Goal: Task Accomplishment & Management: Use online tool/utility

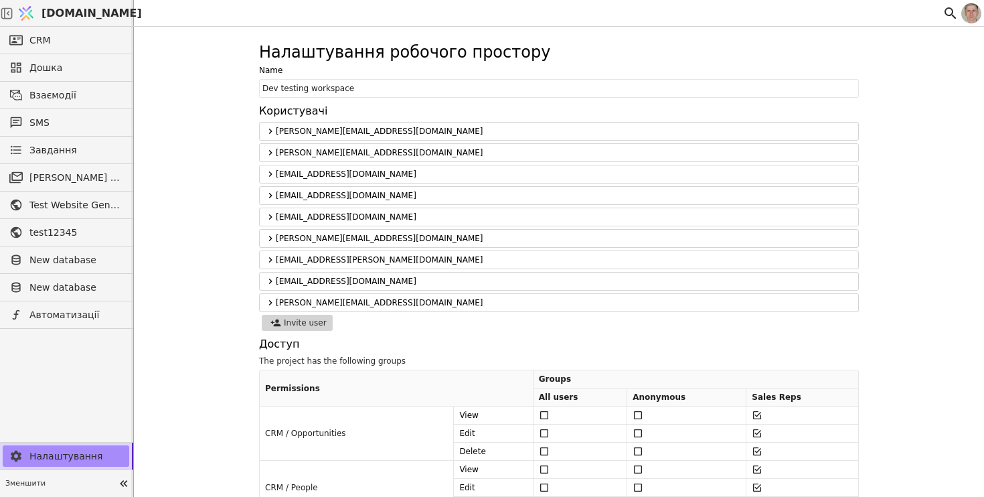
scroll to position [1377, 0]
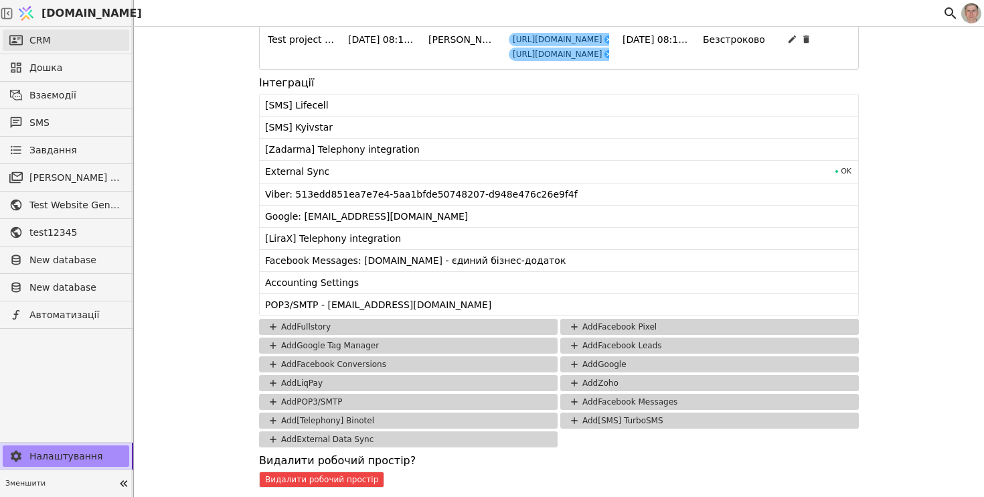
click at [96, 43] on link "CRM" at bounding box center [66, 39] width 126 height 21
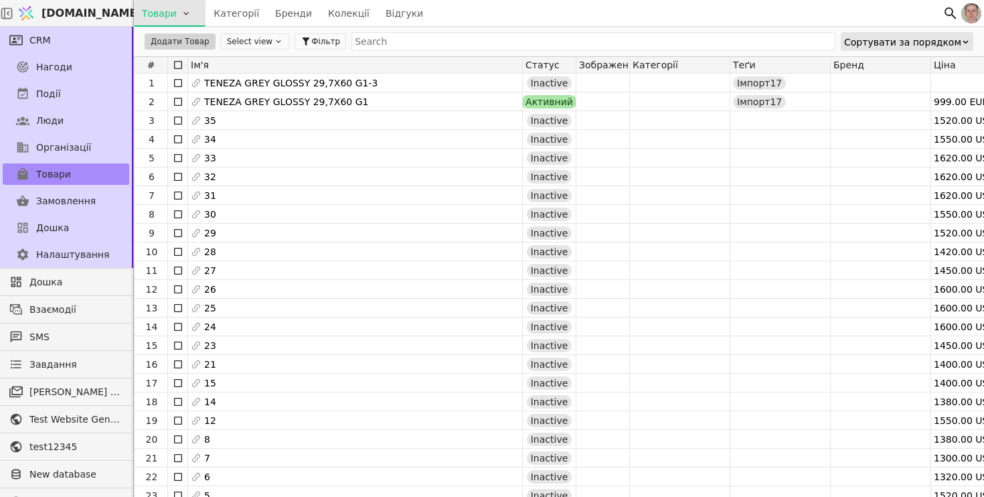
click at [183, 11] on html "Svit.One Товари Категорії Бренди Колекції Відгуки CRM Нагоди Події Люди Організ…" at bounding box center [492, 248] width 984 height 497
click at [181, 40] on div "Імпортувати товари" at bounding box center [194, 40] width 115 height 21
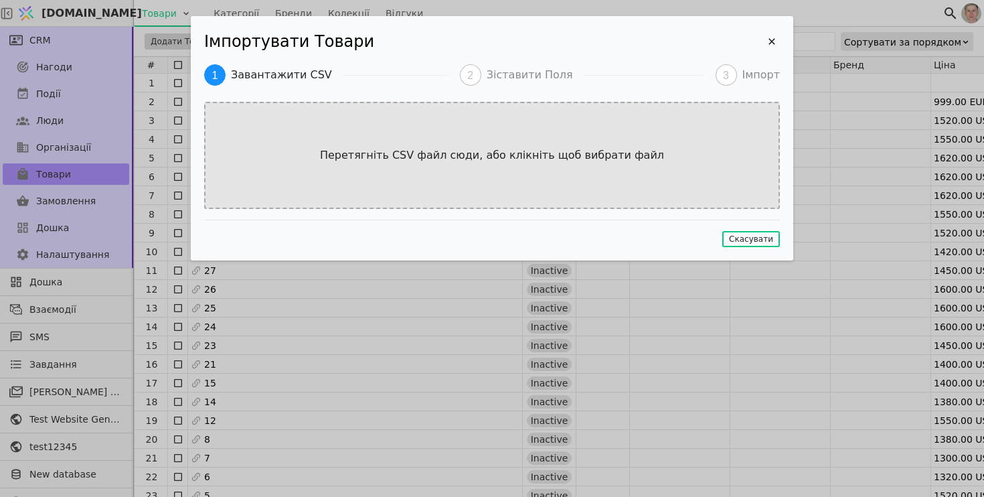
click at [428, 146] on div "Перетягніть CSV файл сюди, або клікніть щоб вибрати файл" at bounding box center [492, 155] width 576 height 107
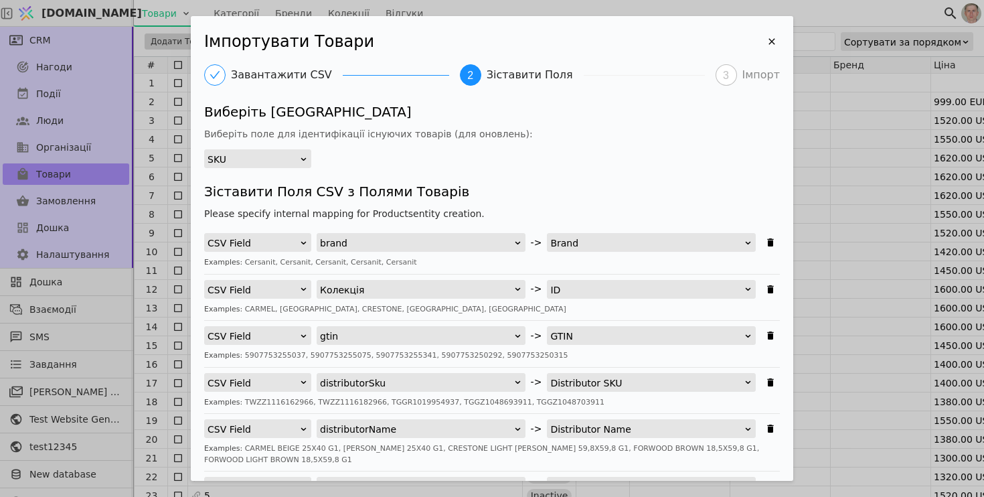
click at [276, 161] on div "SKU" at bounding box center [253, 159] width 92 height 19
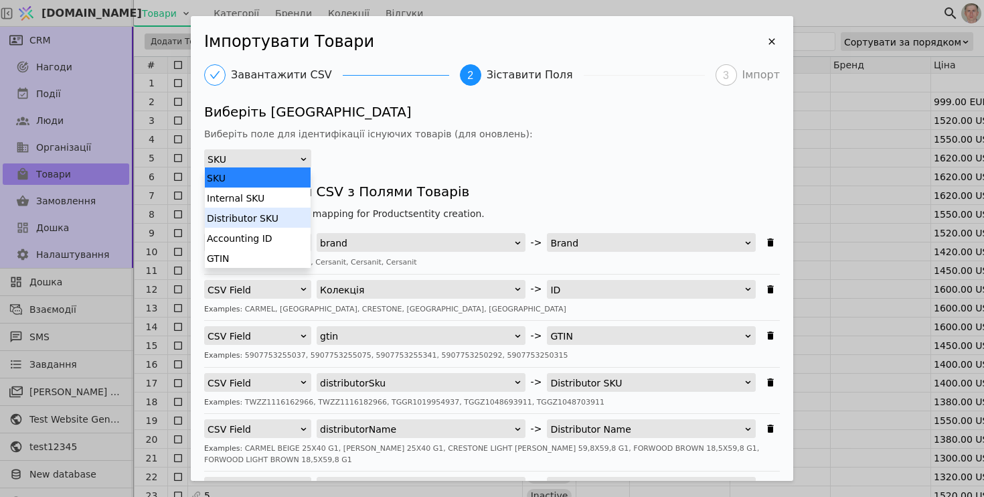
click at [272, 213] on div "Distributor SKU" at bounding box center [258, 217] width 106 height 20
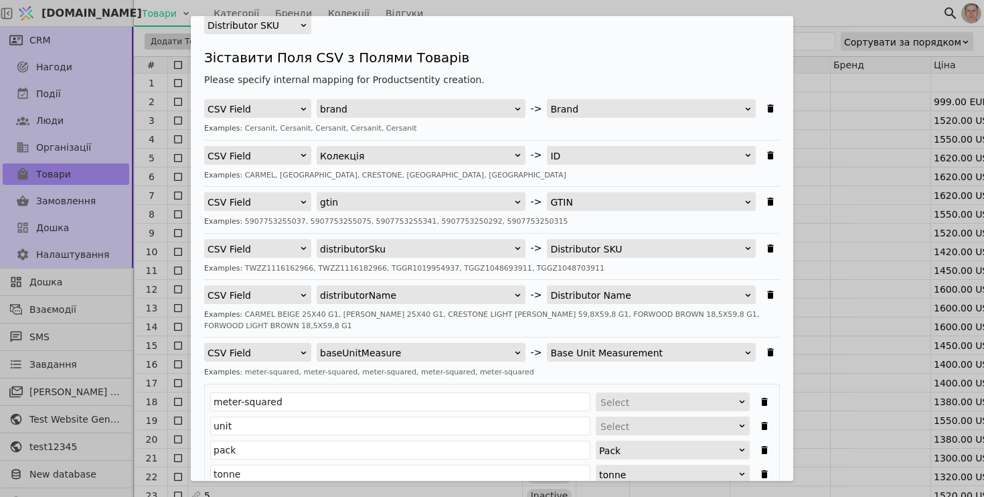
scroll to position [141, 0]
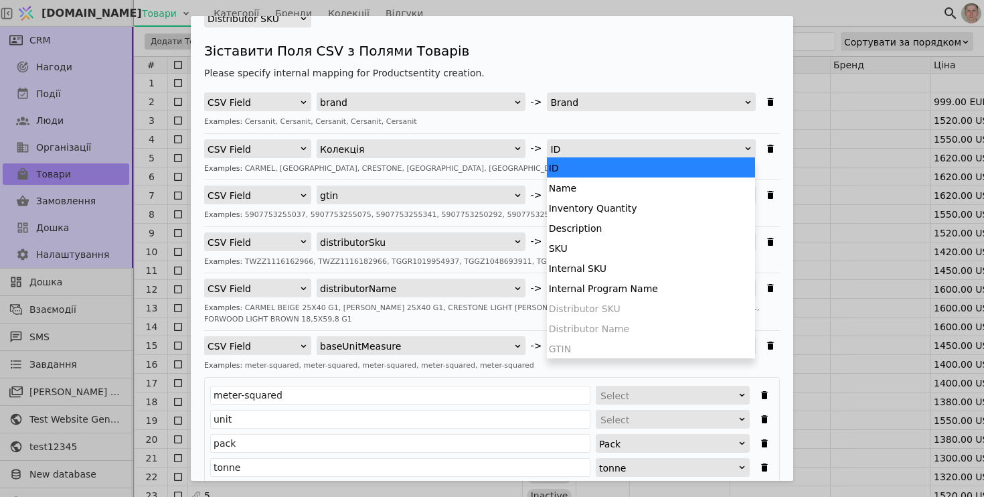
click at [628, 150] on div "ID" at bounding box center [646, 149] width 193 height 19
click at [635, 225] on div "Description" at bounding box center [651, 227] width 208 height 20
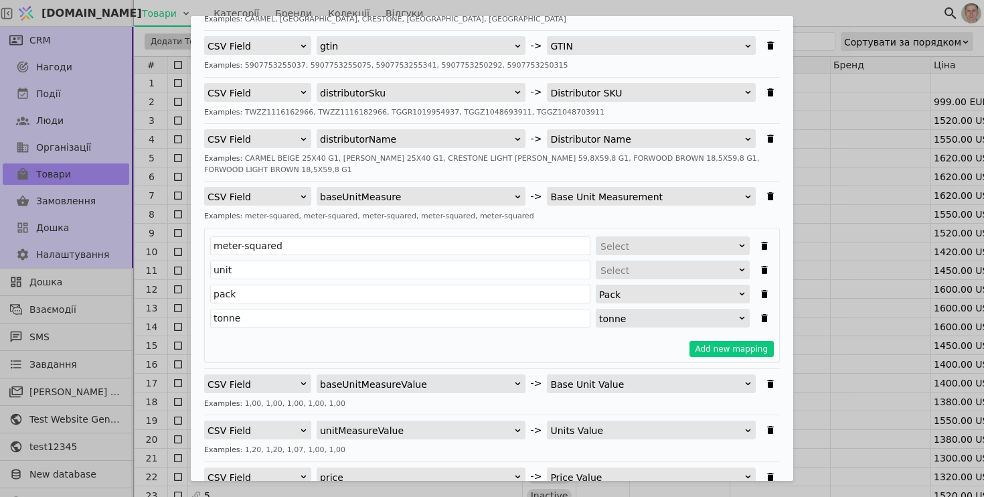
scroll to position [292, 0]
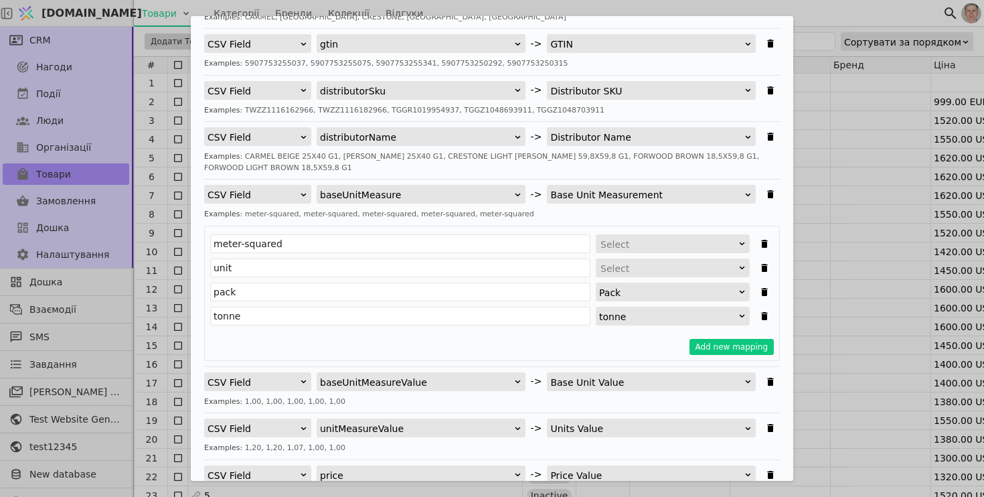
click at [648, 246] on div "Select" at bounding box center [668, 244] width 136 height 19
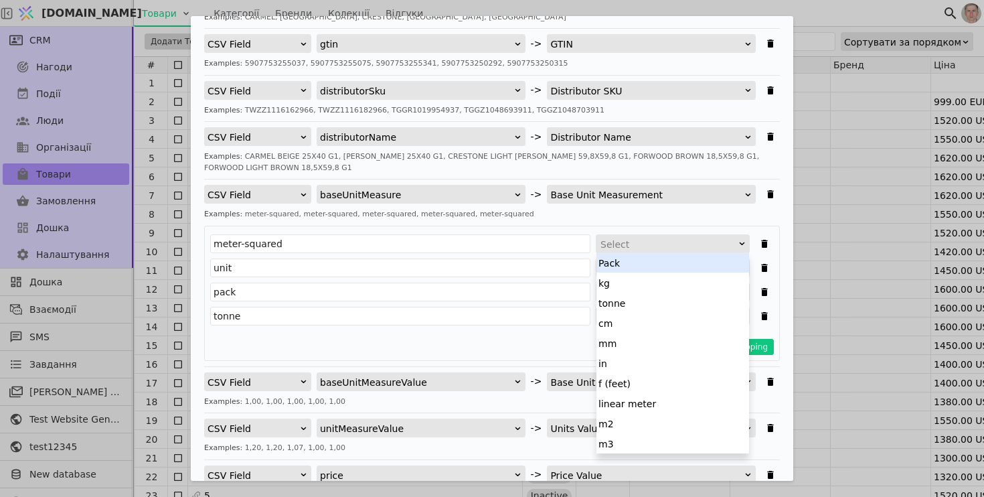
click at [698, 215] on div "Examples: meter-squared, meter-squared, meter-squared, meter-squared, meter-squ…" at bounding box center [492, 214] width 576 height 11
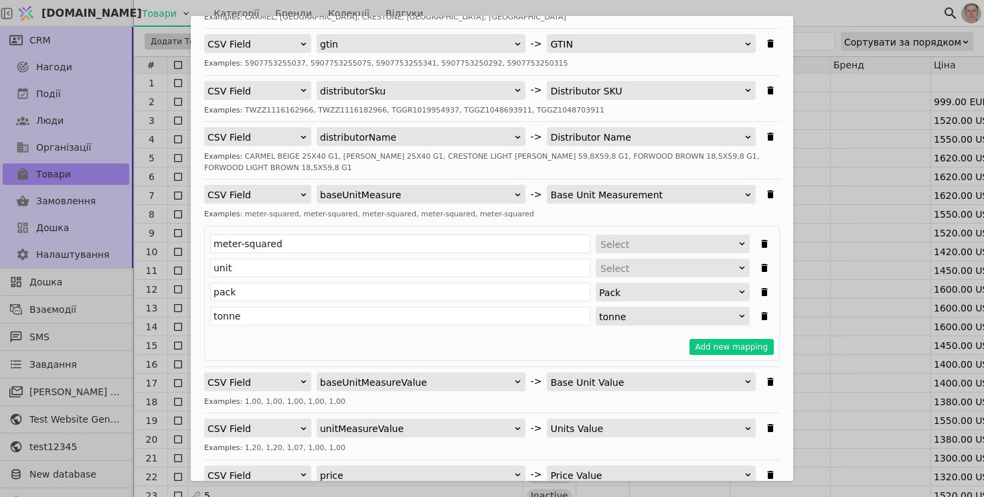
click at [651, 276] on div "Select" at bounding box center [673, 267] width 154 height 19
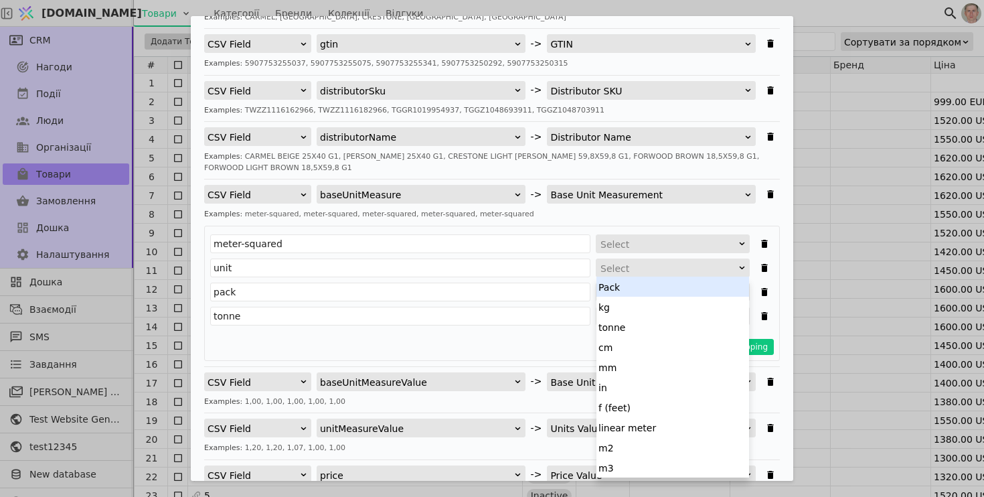
click at [652, 270] on div "Select" at bounding box center [668, 268] width 136 height 19
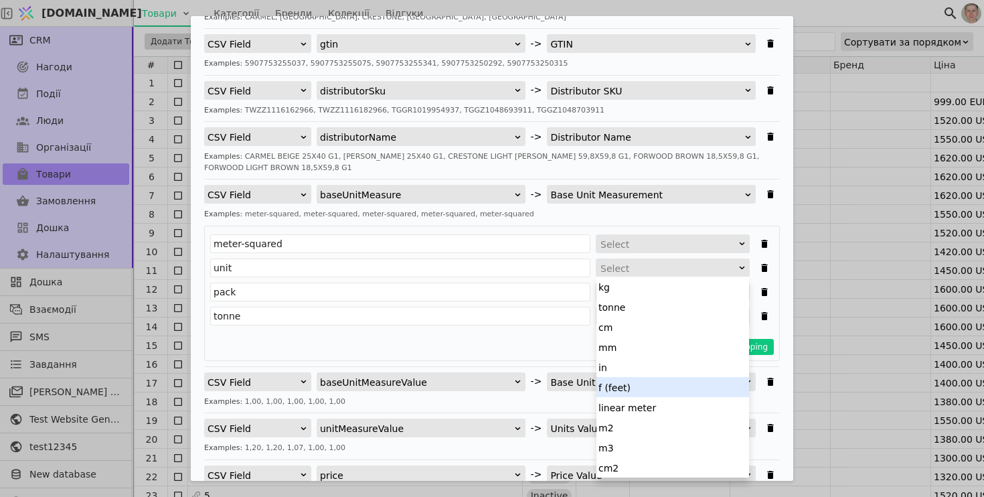
scroll to position [0, 0]
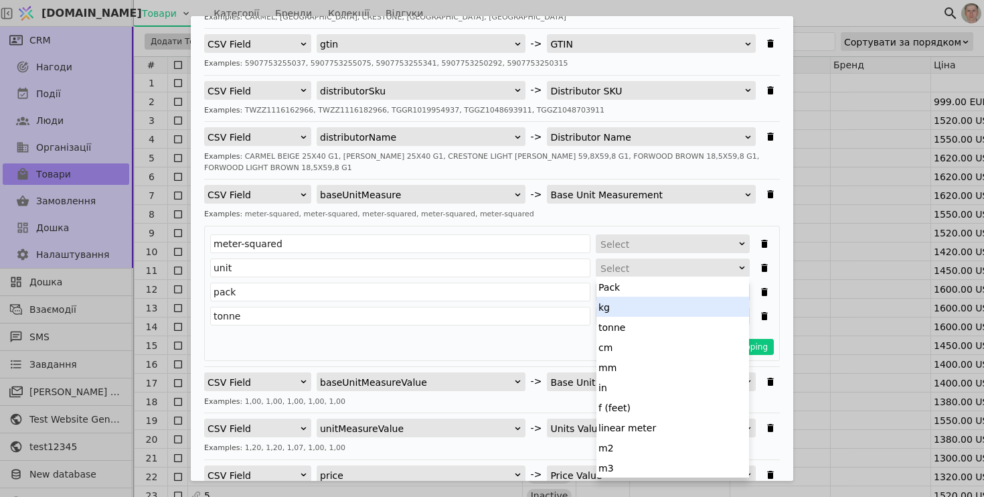
click at [630, 311] on div "kg" at bounding box center [672, 306] width 153 height 20
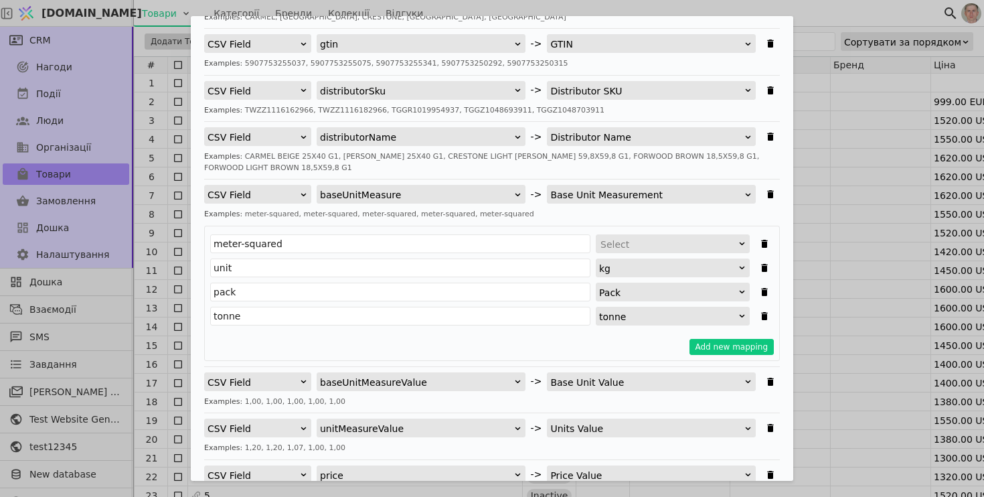
click at [655, 240] on div "Select" at bounding box center [668, 244] width 136 height 19
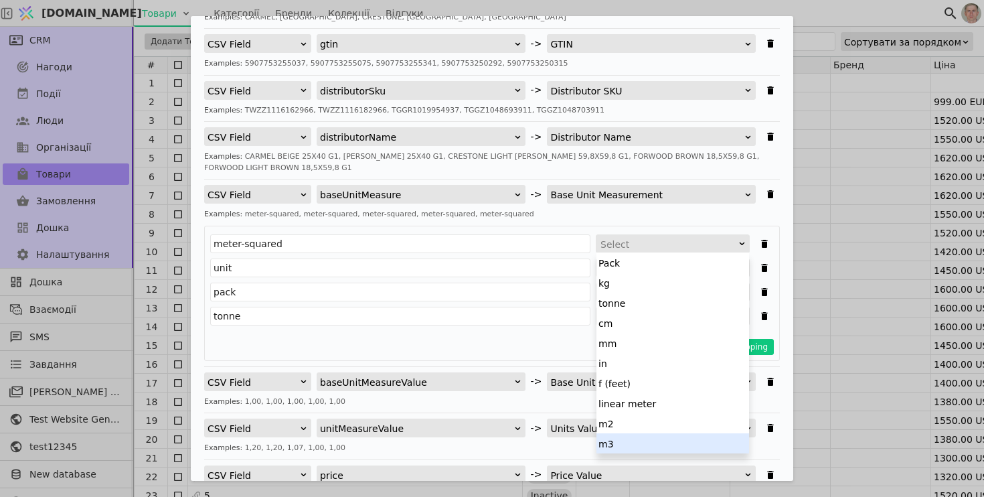
scroll to position [20, 0]
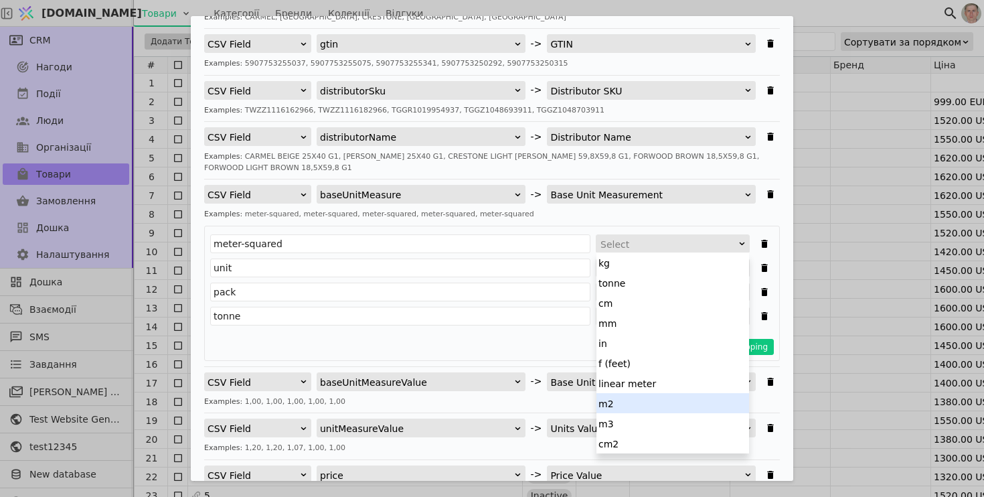
click at [663, 405] on div "m2" at bounding box center [672, 403] width 153 height 20
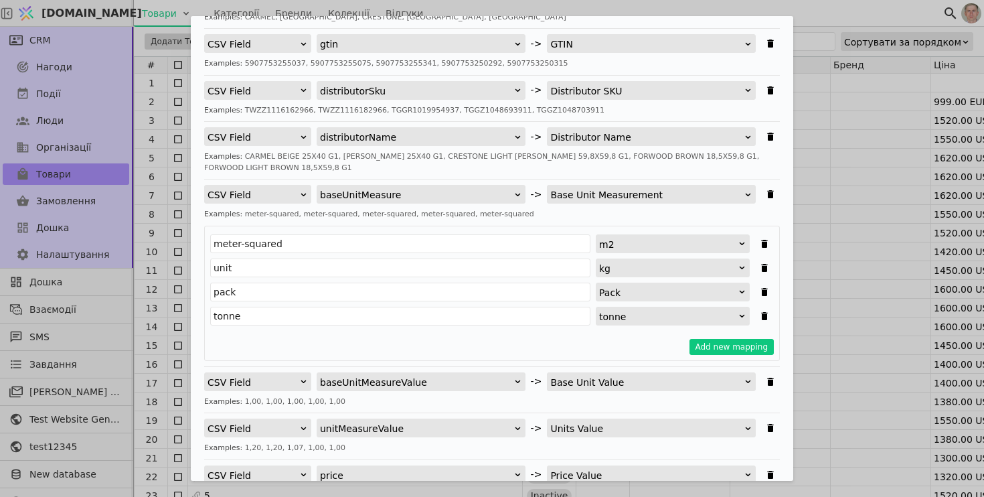
click at [657, 264] on div "kg" at bounding box center [668, 268] width 139 height 19
click at [478, 340] on div "Add new mapping" at bounding box center [491, 347] width 563 height 16
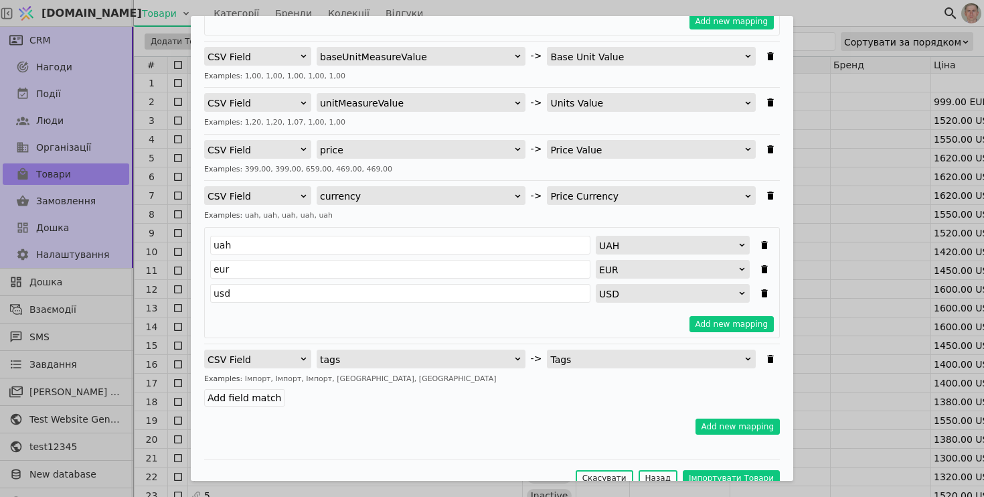
scroll to position [636, 0]
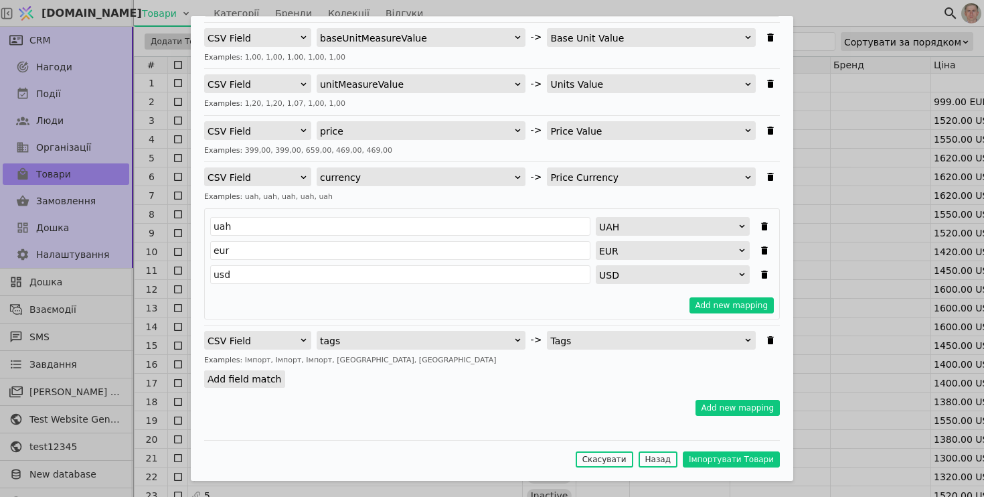
click at [267, 382] on label "Add field match" at bounding box center [244, 378] width 81 height 17
click at [0, 0] on input "Add field match" at bounding box center [0, 0] width 0 height 0
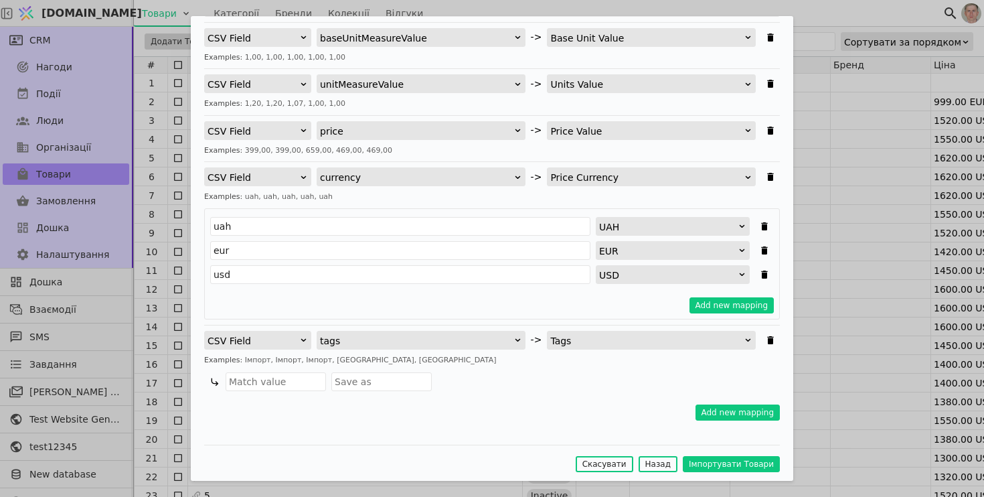
click at [333, 355] on div "Examples: Імпорт, Імпорт, Імпорт, Імпорт, Імпорт" at bounding box center [492, 360] width 576 height 11
copy div "Імпорт"
click at [288, 387] on input "Імпортувати Товари" at bounding box center [276, 381] width 100 height 19
paste input "Імпорт"
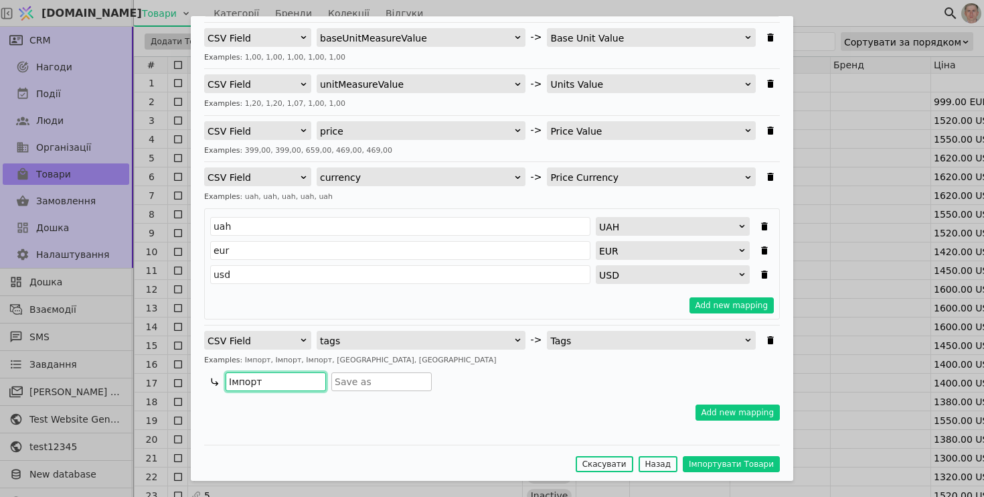
type input "Імпорт"
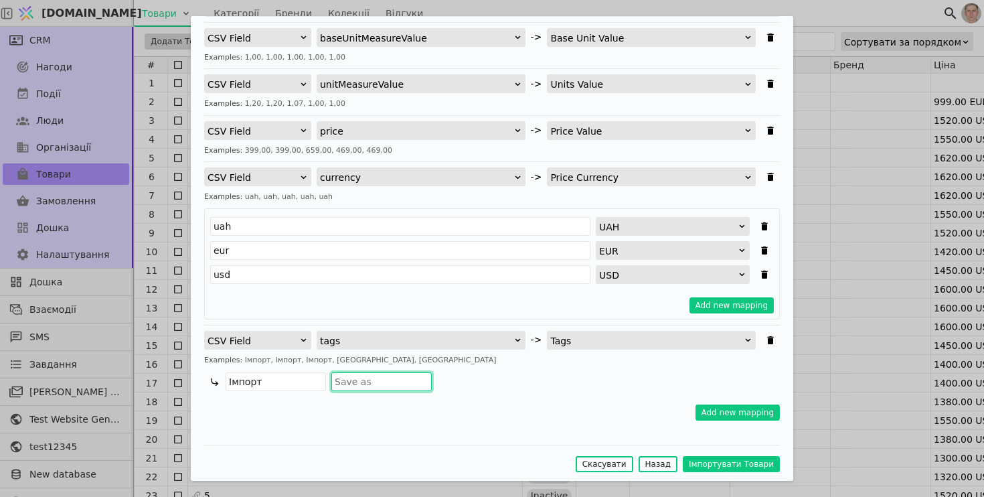
click at [377, 385] on input "Імпортувати Товари" at bounding box center [381, 381] width 100 height 19
paste input "Імпорт"
type input "Імпорт18"
click at [721, 470] on button "Імпортувати Товари" at bounding box center [731, 464] width 97 height 16
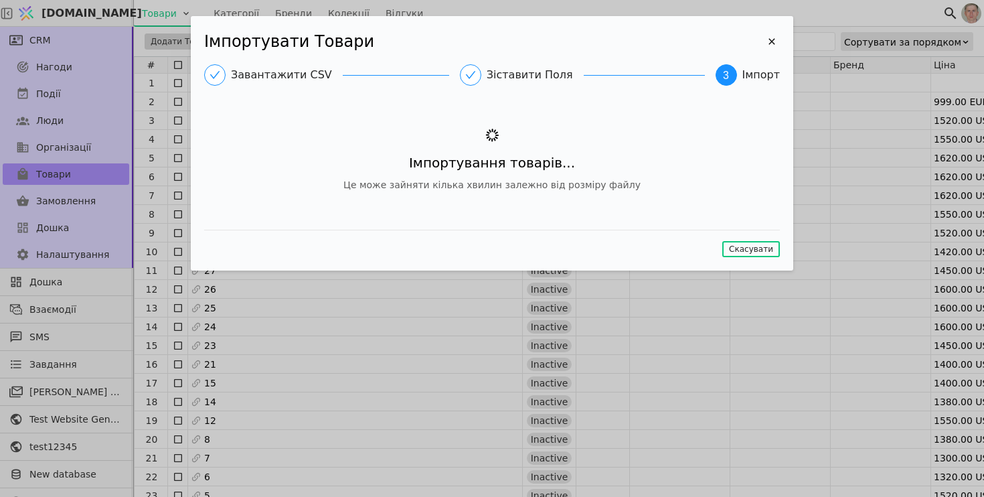
scroll to position [0, 0]
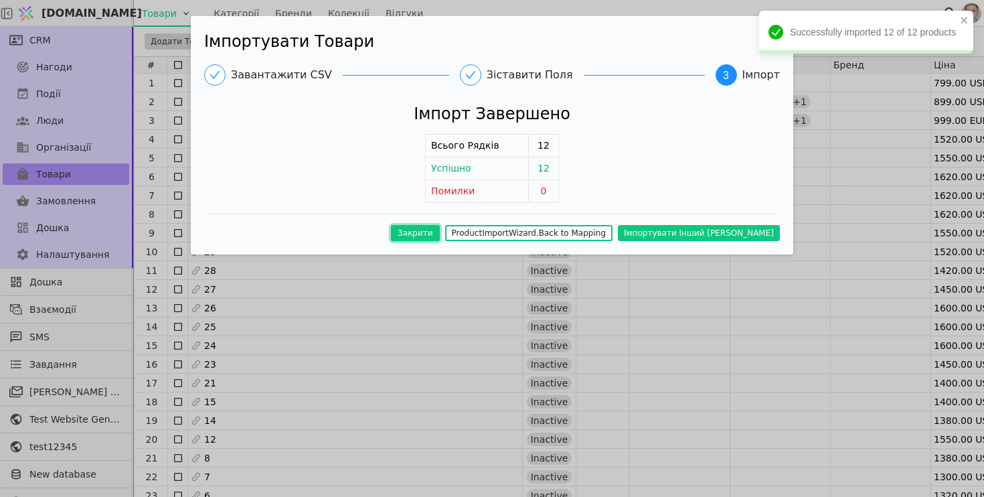
click at [440, 228] on button "Закрити" at bounding box center [415, 233] width 49 height 16
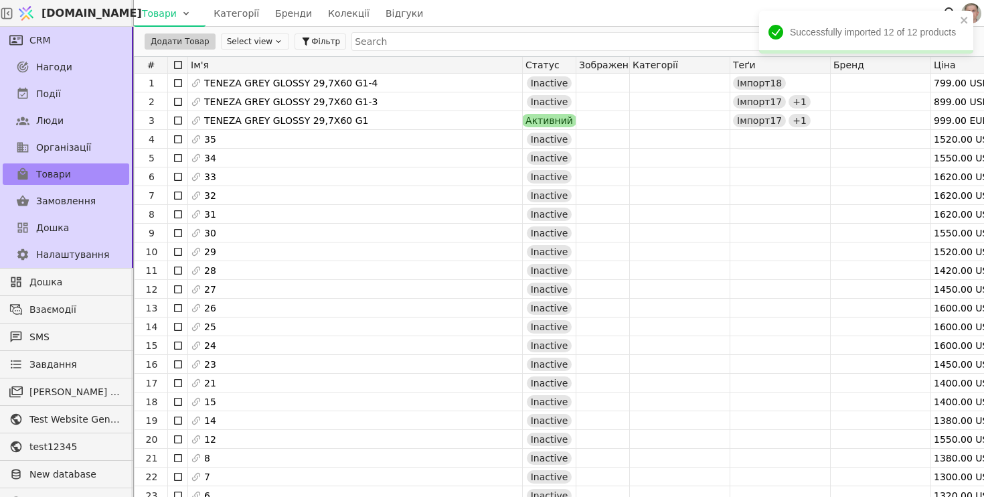
click at [261, 42] on button "Select view" at bounding box center [255, 41] width 68 height 16
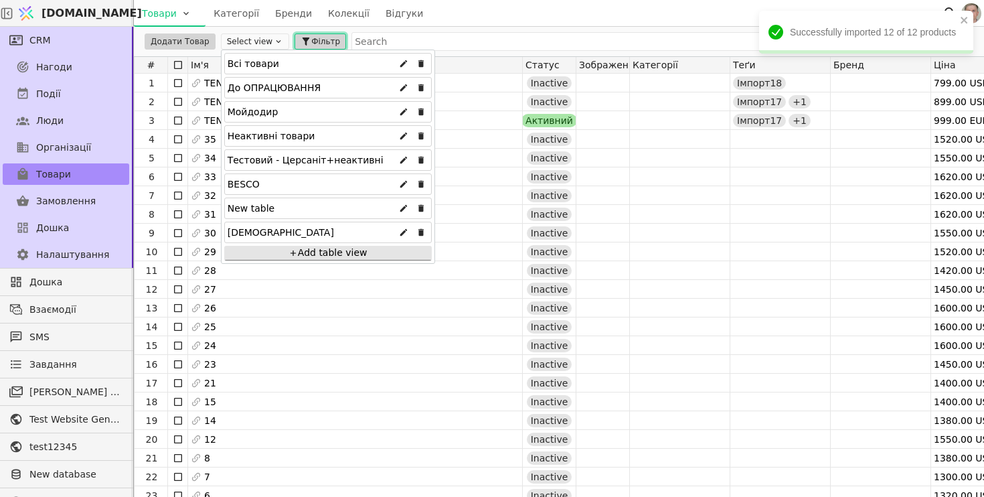
click at [318, 43] on span "Фільтр" at bounding box center [325, 41] width 29 height 12
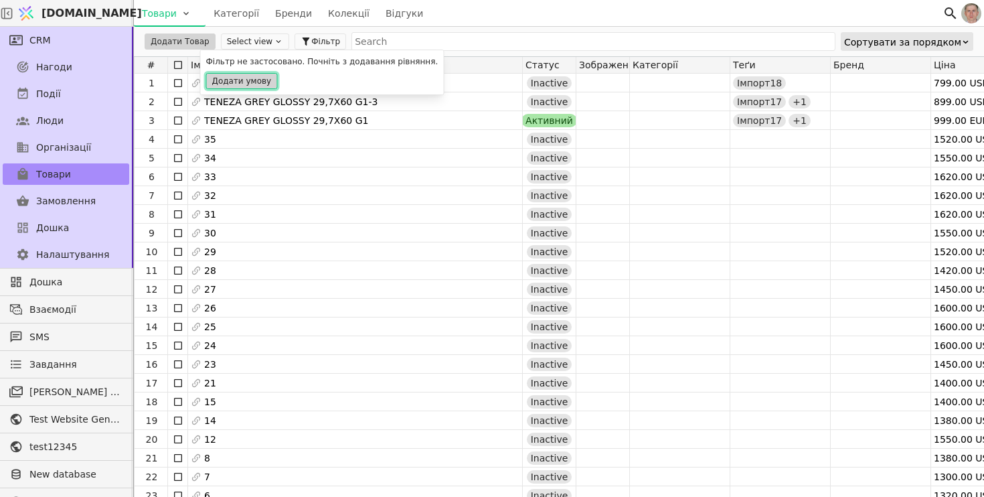
click at [248, 78] on button "Додати умову" at bounding box center [242, 81] width 72 height 16
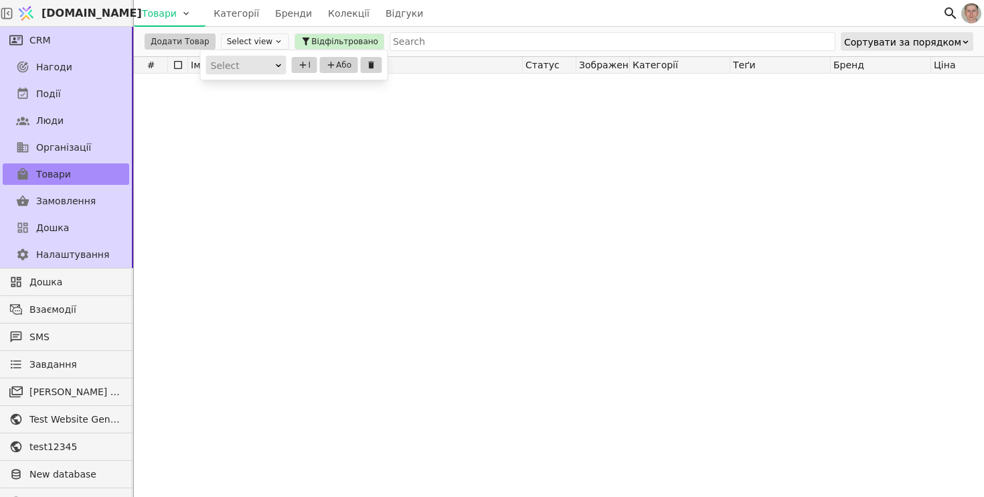
click at [252, 69] on div "Select" at bounding box center [242, 65] width 62 height 19
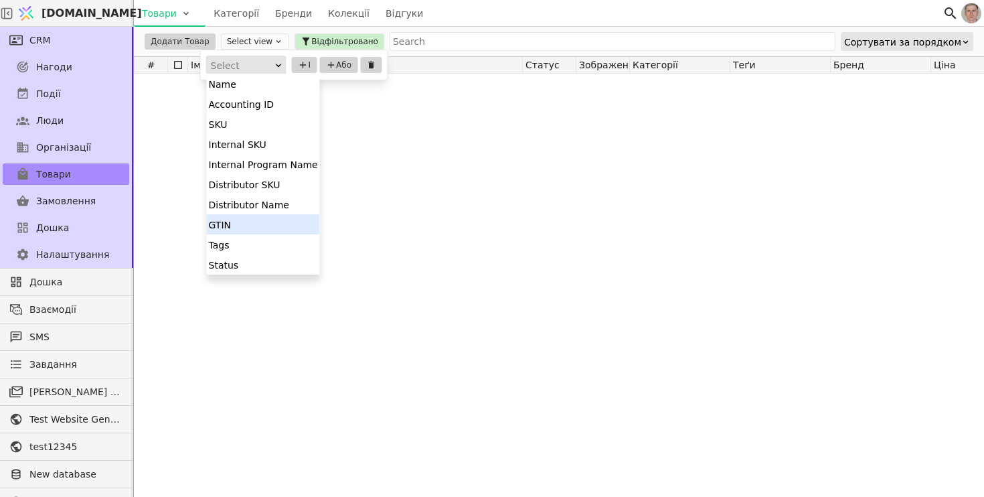
click at [261, 256] on div "Status" at bounding box center [263, 264] width 113 height 20
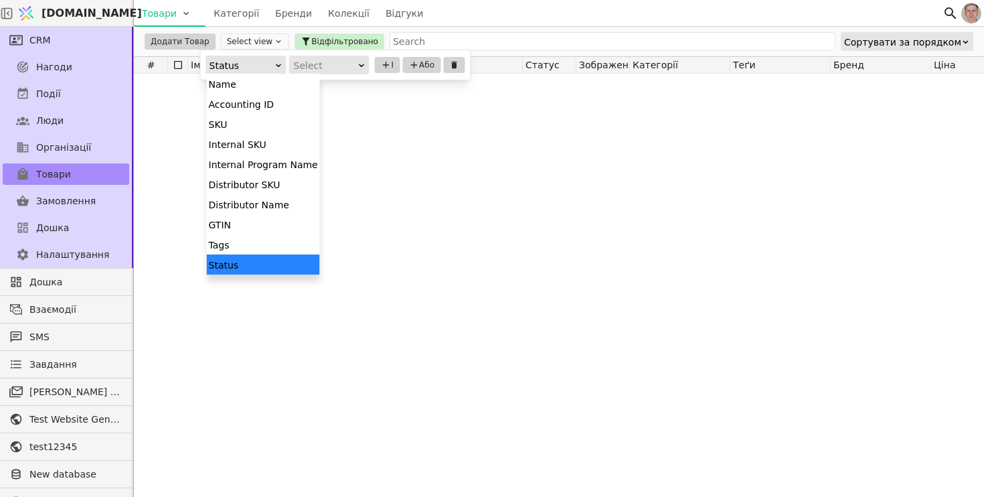
click at [276, 60] on div at bounding box center [278, 64] width 9 height 17
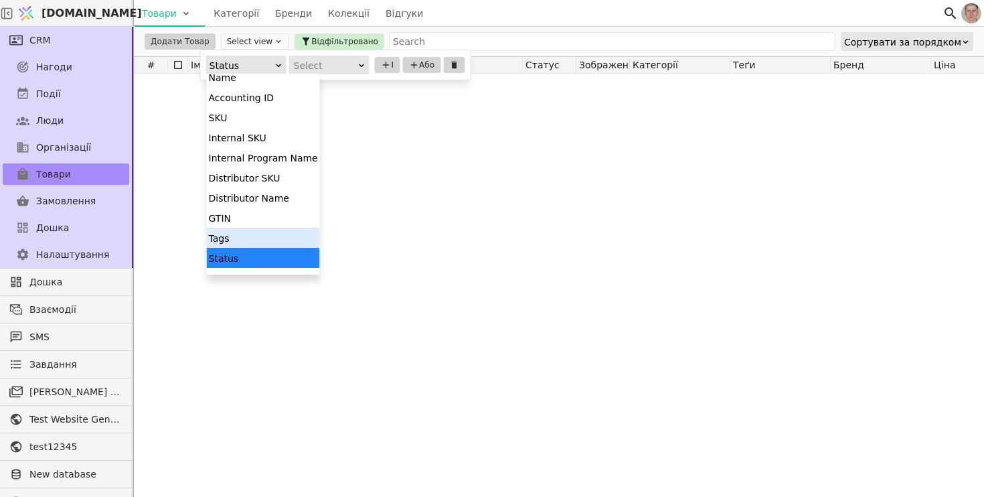
click at [258, 244] on div "Tags" at bounding box center [263, 238] width 113 height 20
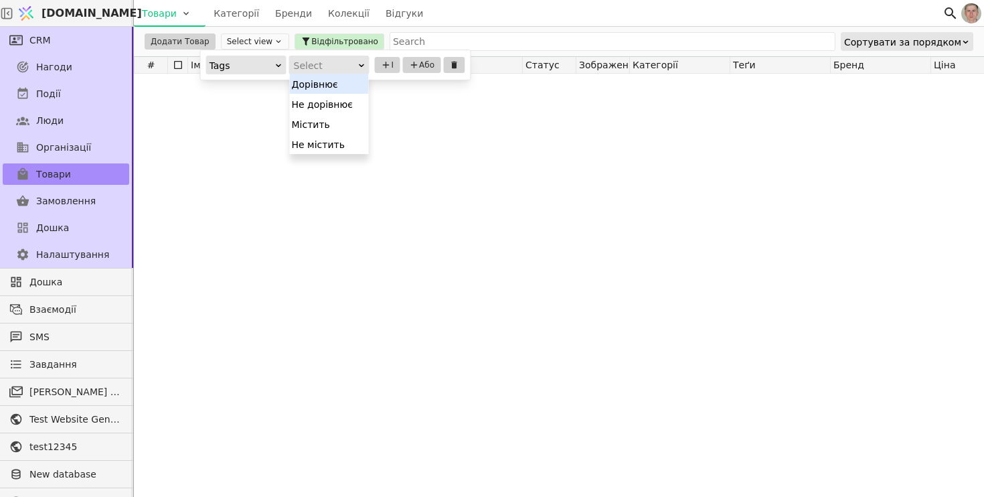
click at [336, 64] on div "Select" at bounding box center [325, 65] width 62 height 19
click at [335, 120] on div "Містить" at bounding box center [329, 124] width 79 height 20
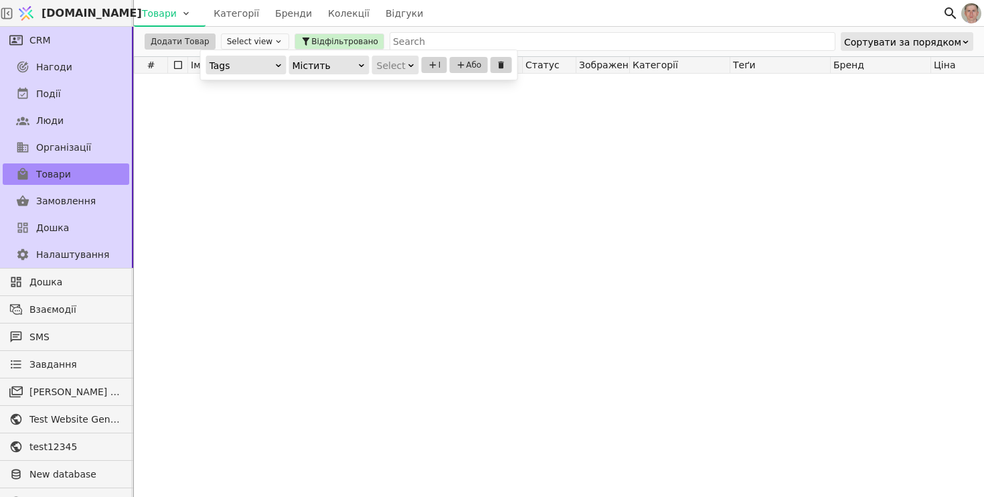
click at [407, 63] on icon at bounding box center [411, 65] width 9 height 9
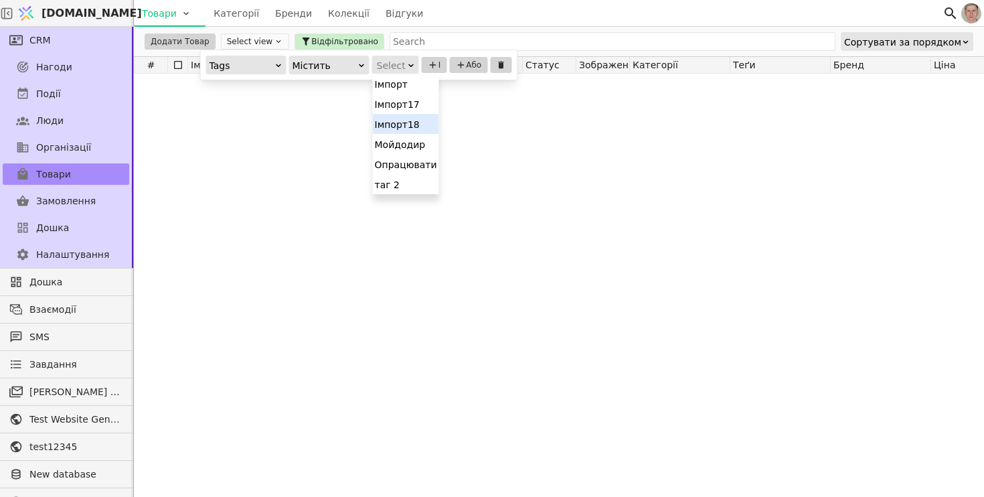
click at [422, 125] on div "Імпорт18" at bounding box center [406, 124] width 66 height 20
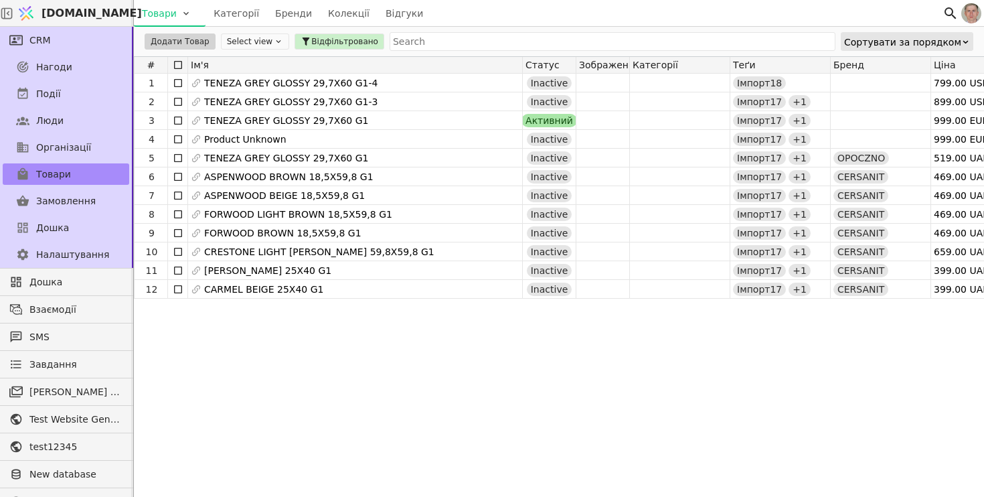
click at [600, 380] on div "1 TENEZA GREY GLOSSY 29,7X60 G1-4 Inactive Імпорт18 799.00 USD NCAX-A513 physic…" at bounding box center [892, 285] width 1516 height 423
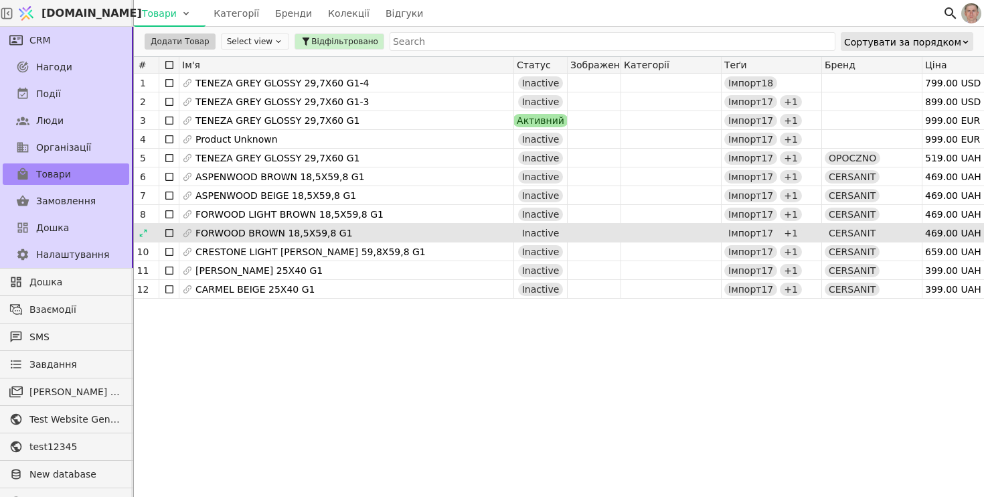
scroll to position [0, 0]
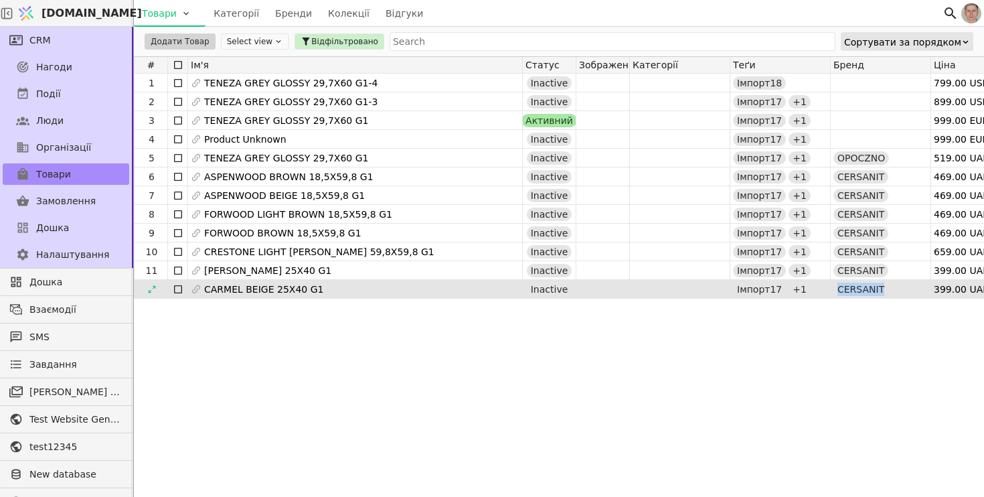
drag, startPoint x: 902, startPoint y: 291, endPoint x: 837, endPoint y: 288, distance: 65.0
click at [837, 288] on div "CERSANIT" at bounding box center [880, 289] width 100 height 18
copy span "CERSANIT"
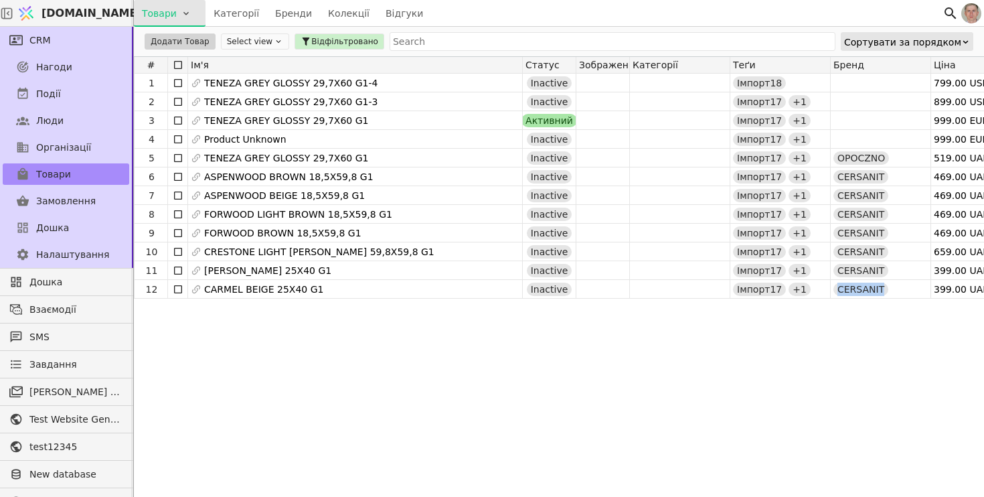
click at [183, 13] on html "Svit.One Товари Категорії Бренди Колекції Відгуки CRM Нагоди Події Люди Організ…" at bounding box center [492, 248] width 984 height 497
click at [179, 46] on div "Імпортувати товари" at bounding box center [194, 40] width 115 height 21
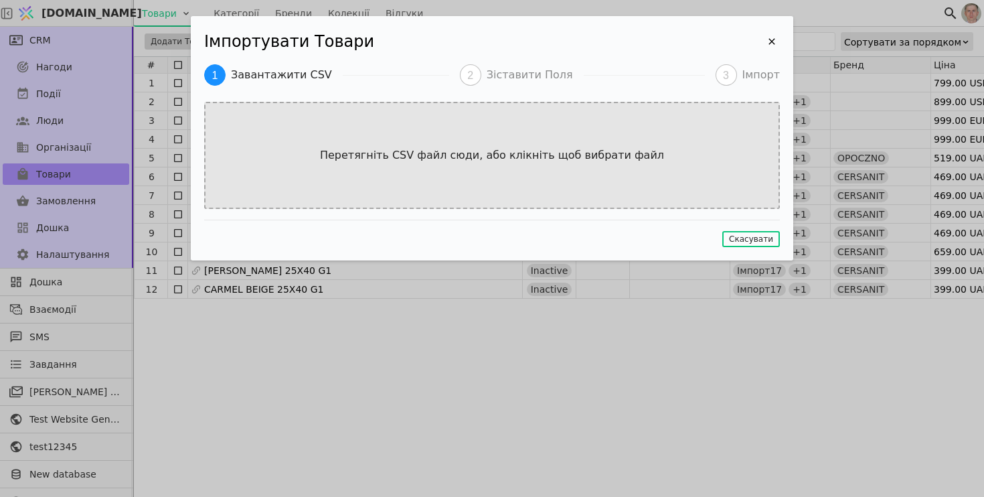
click at [450, 126] on div "Перетягніть CSV файл сюди, або клікніть щоб вибрати файл" at bounding box center [492, 155] width 576 height 107
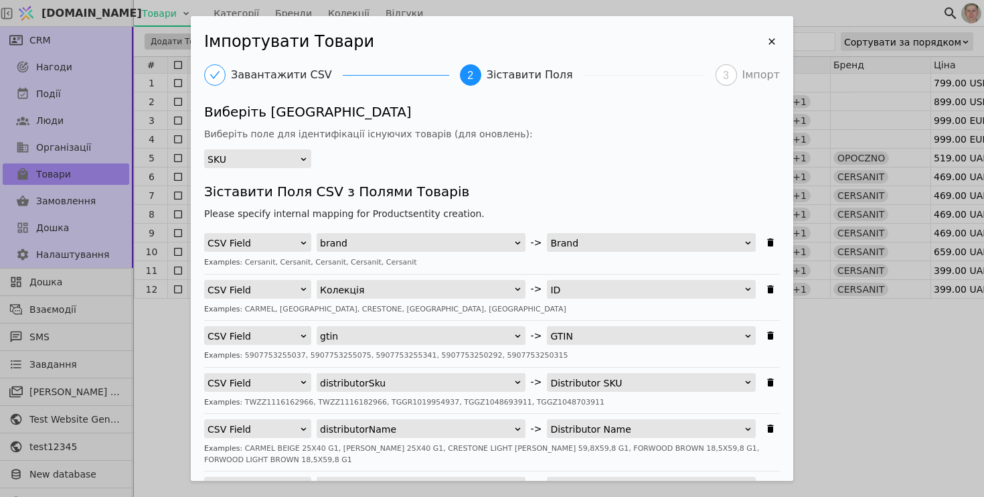
click at [282, 159] on div "SKU" at bounding box center [253, 159] width 92 height 19
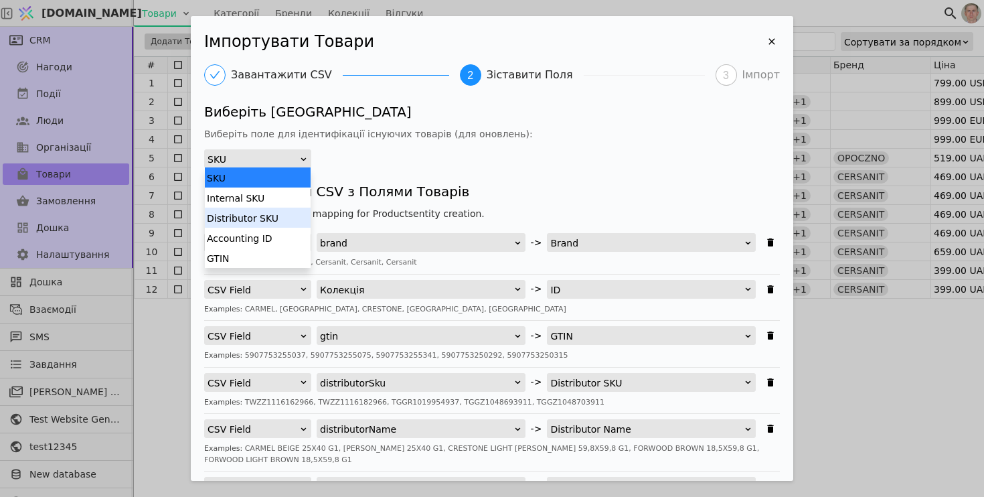
click at [276, 222] on div "Distributor SKU" at bounding box center [258, 217] width 106 height 20
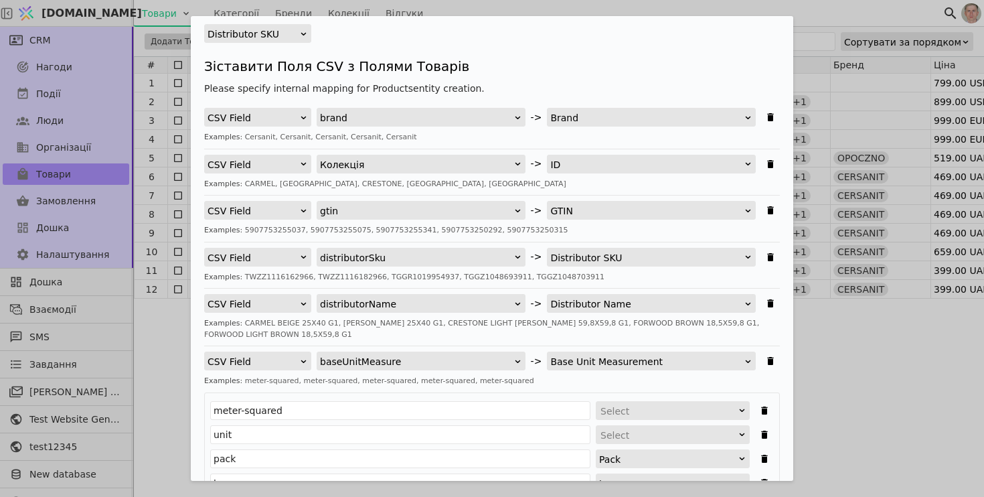
scroll to position [139, 0]
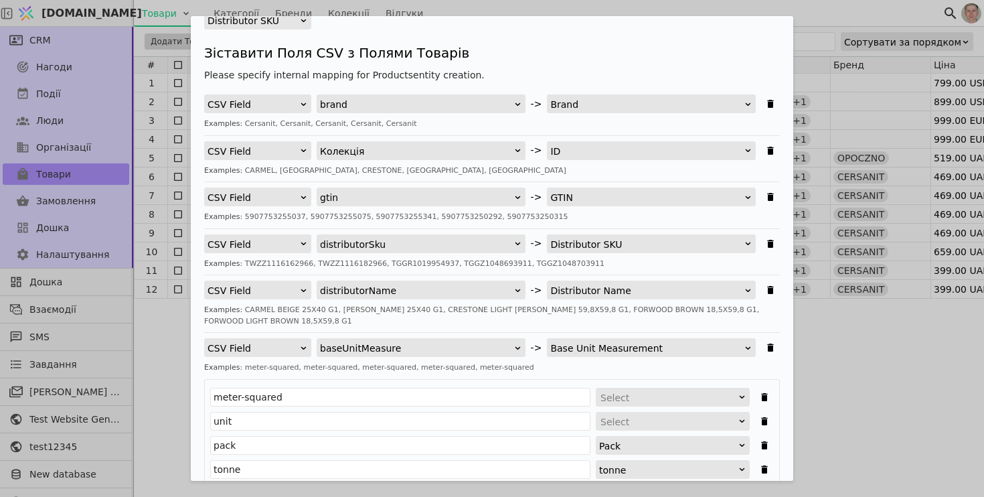
click at [671, 146] on div "ID" at bounding box center [646, 151] width 193 height 19
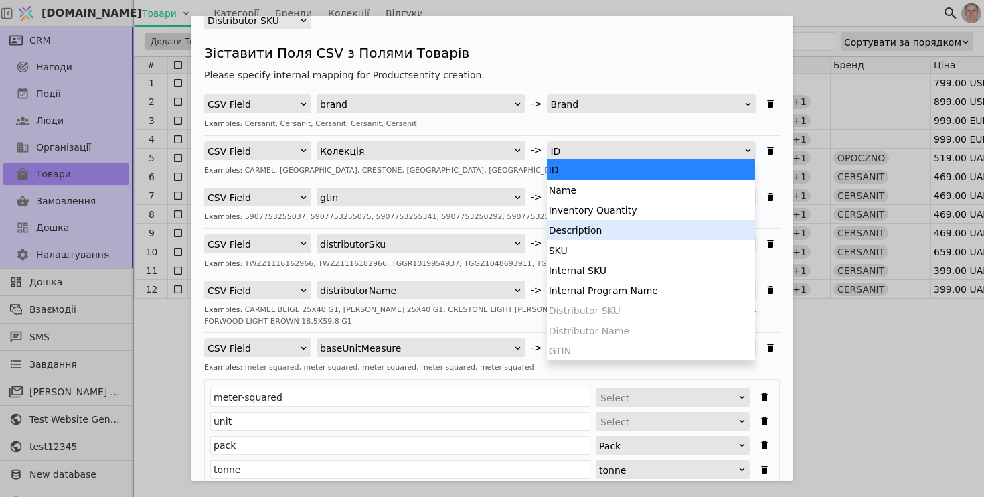
click at [641, 222] on div "Description" at bounding box center [651, 230] width 208 height 20
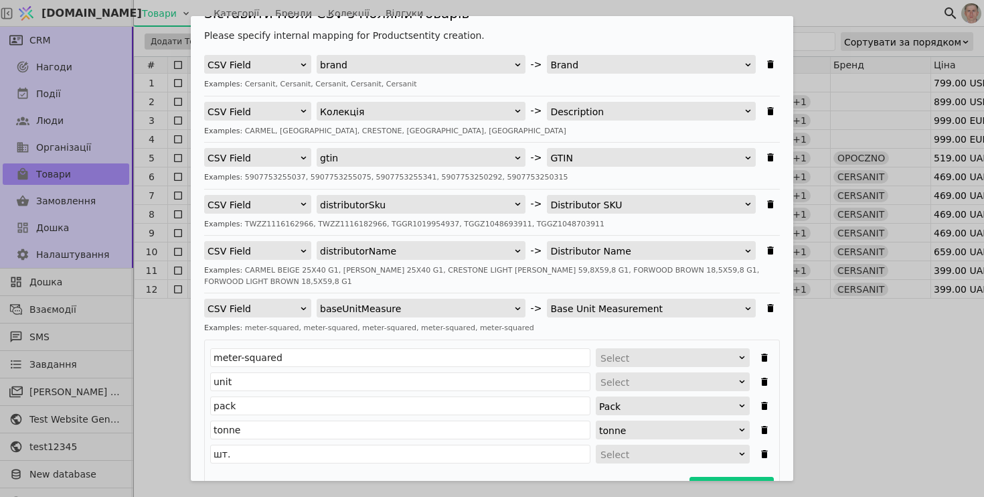
scroll to position [179, 0]
click at [606, 92] on div "CSV Field brand -> Brand Examples: Cersanit, Cersanit, Cersanit, Cersanit, Cers…" at bounding box center [492, 74] width 576 height 41
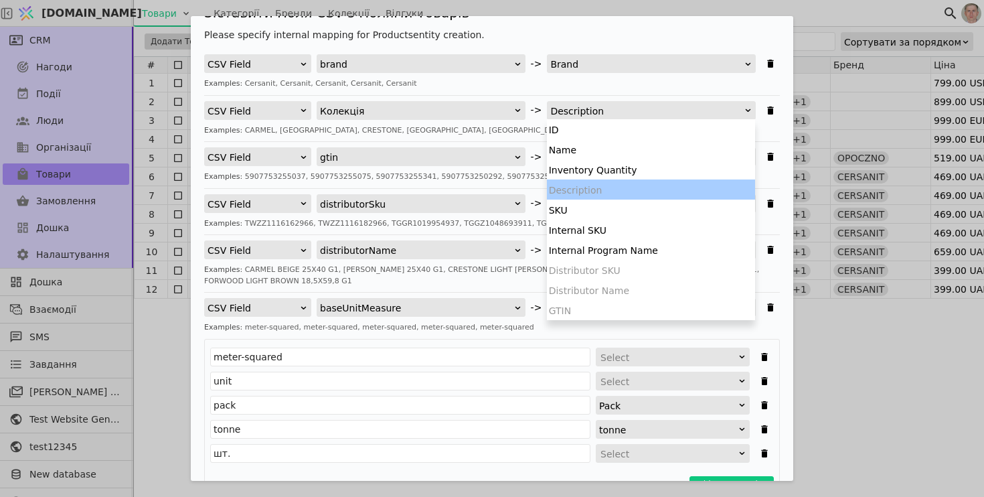
click at [595, 111] on div "Description" at bounding box center [646, 111] width 193 height 19
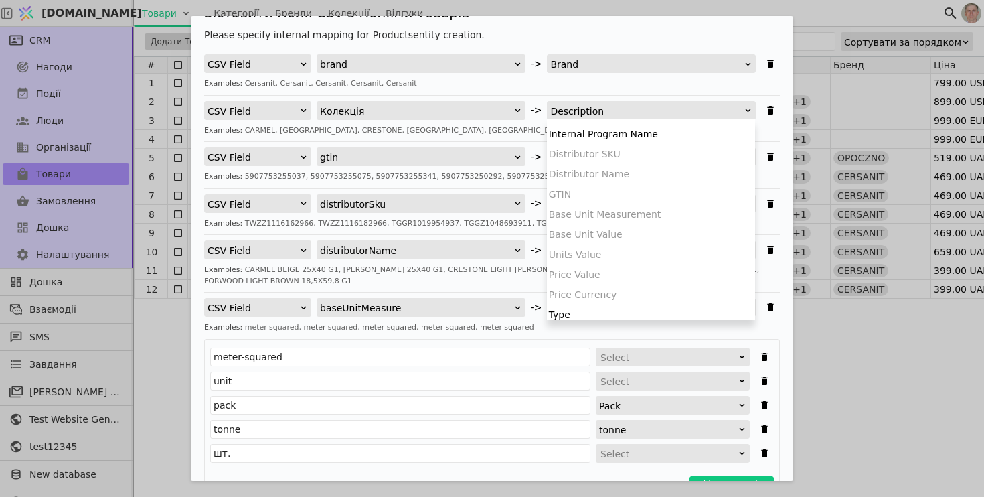
scroll to position [0, 0]
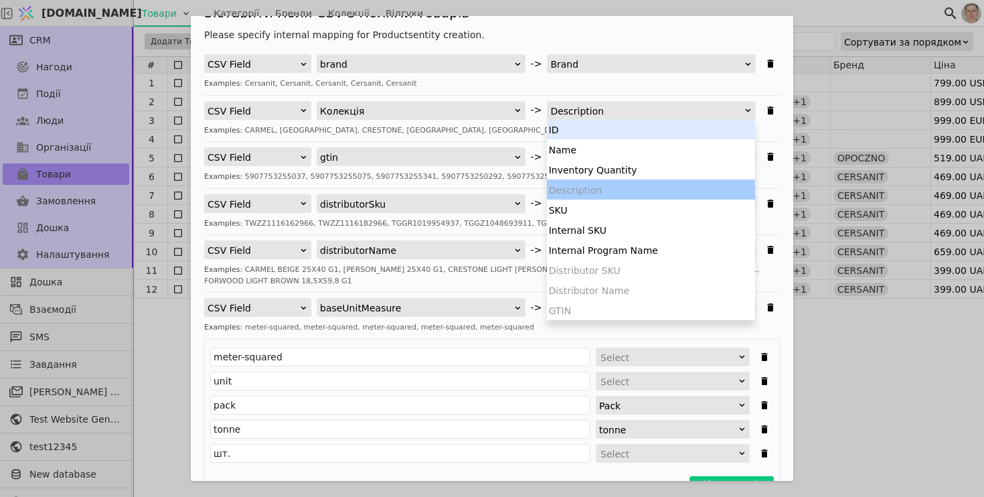
click at [607, 107] on div "Description" at bounding box center [646, 111] width 193 height 19
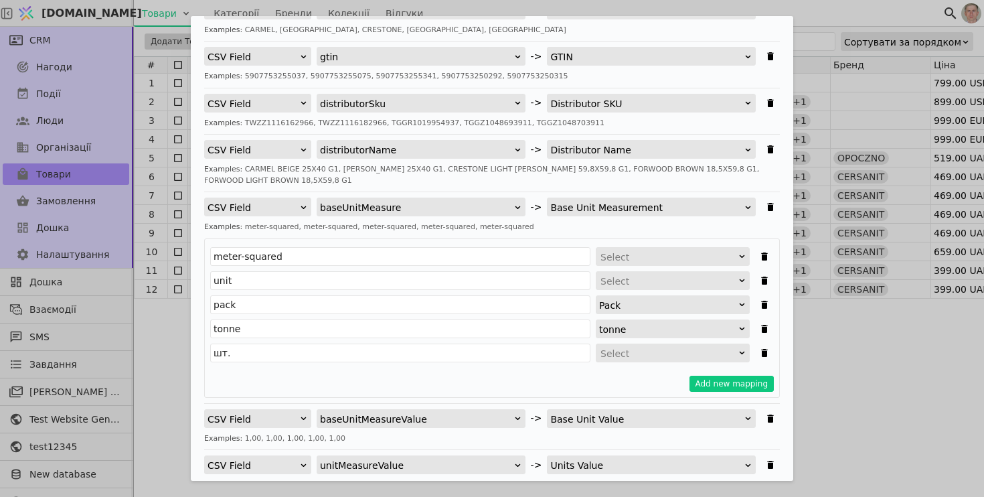
scroll to position [280, 0]
click at [628, 351] on div "Select" at bounding box center [668, 352] width 136 height 19
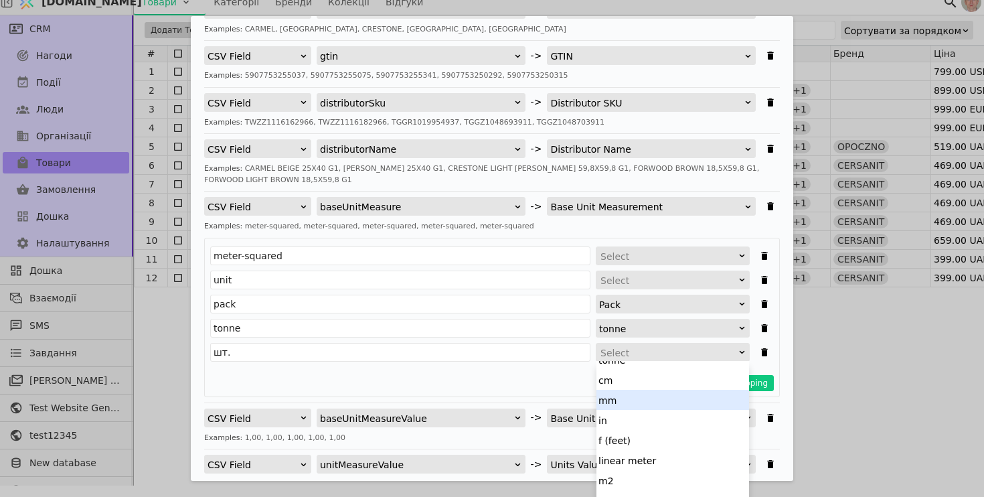
scroll to position [54, 0]
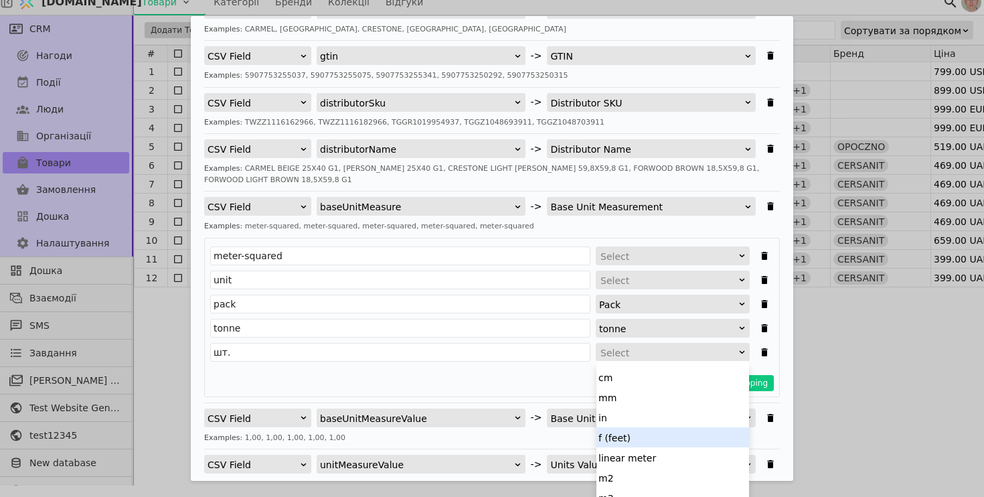
click at [652, 436] on div "f (feet)" at bounding box center [672, 437] width 153 height 20
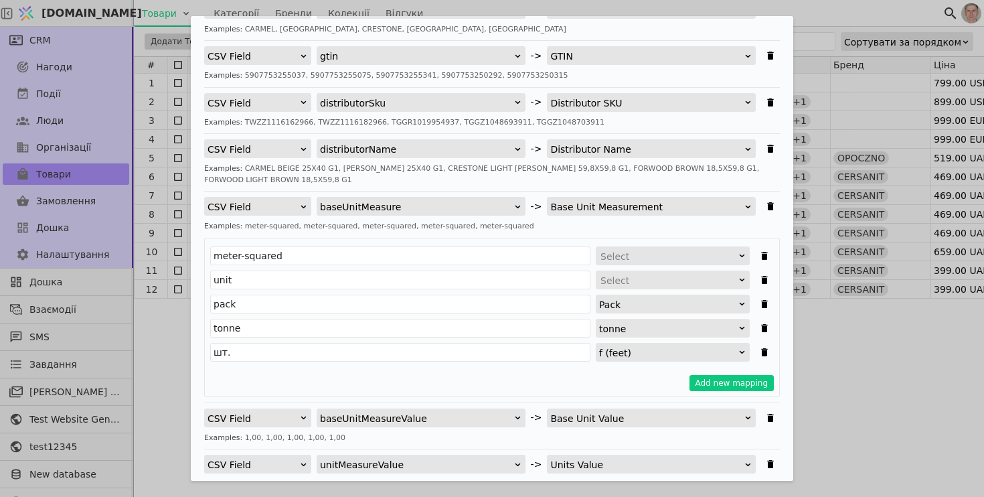
click at [638, 276] on div "Select" at bounding box center [668, 280] width 136 height 19
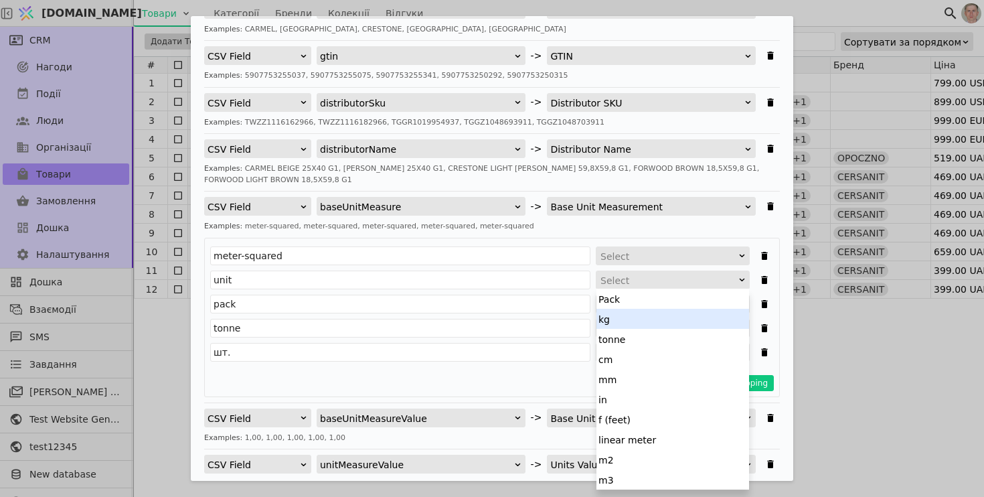
click at [631, 316] on div "kg" at bounding box center [672, 319] width 153 height 20
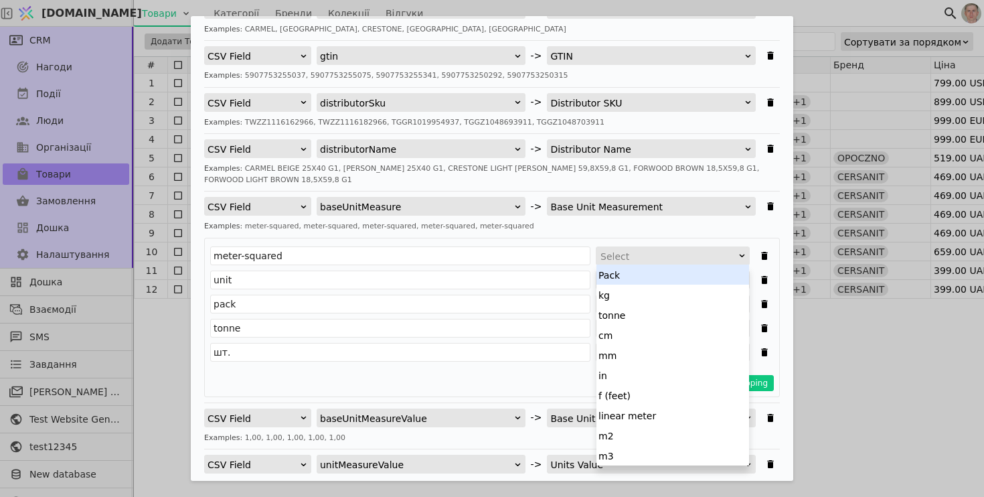
click at [643, 262] on div "Select" at bounding box center [668, 256] width 136 height 19
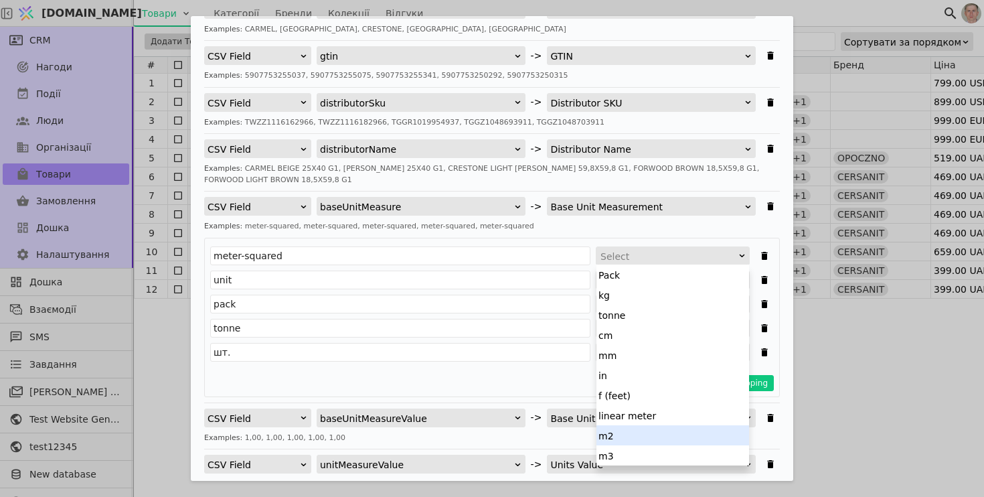
click at [650, 432] on div "m2" at bounding box center [672, 435] width 153 height 20
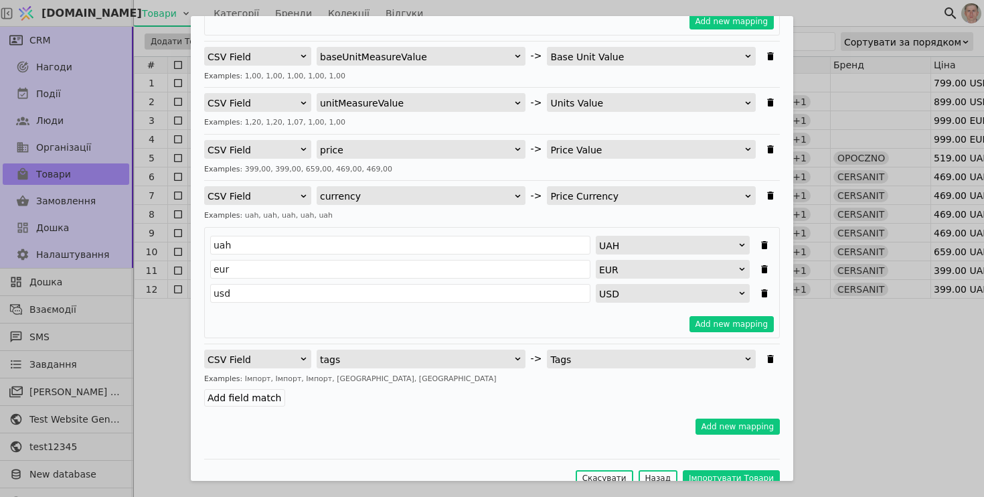
scroll to position [660, 0]
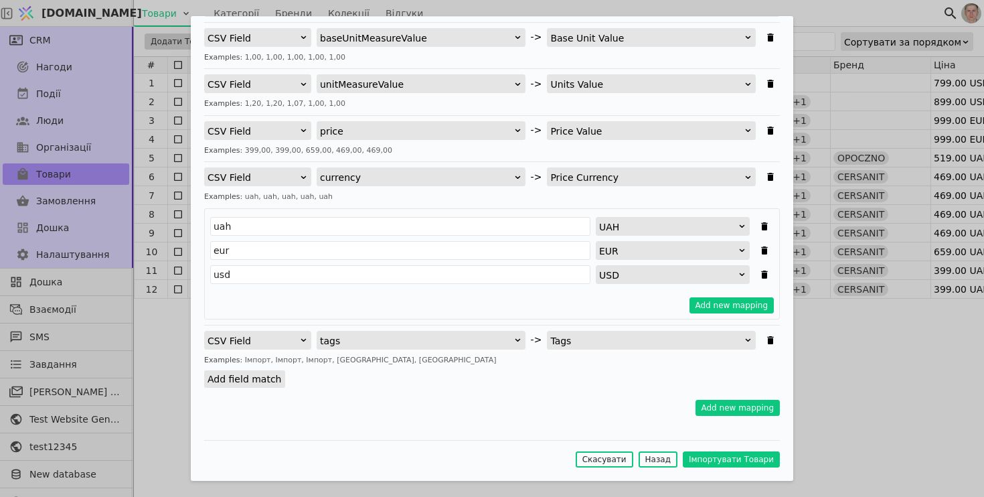
click at [263, 379] on label "Add field match" at bounding box center [244, 378] width 81 height 17
click at [0, 0] on input "Add field match" at bounding box center [0, 0] width 0 height 0
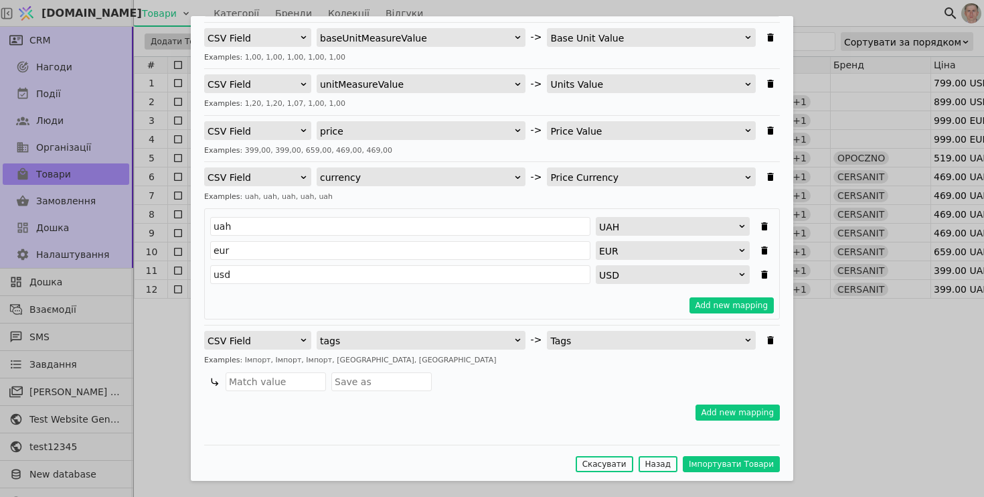
click at [333, 361] on div "Examples: Імпорт, Імпорт, Імпорт, Імпорт, Імпорт" at bounding box center [492, 360] width 576 height 11
copy div "Імпорт"
click at [282, 385] on input "Імпортувати Товари" at bounding box center [276, 381] width 100 height 19
paste input "Імпорт"
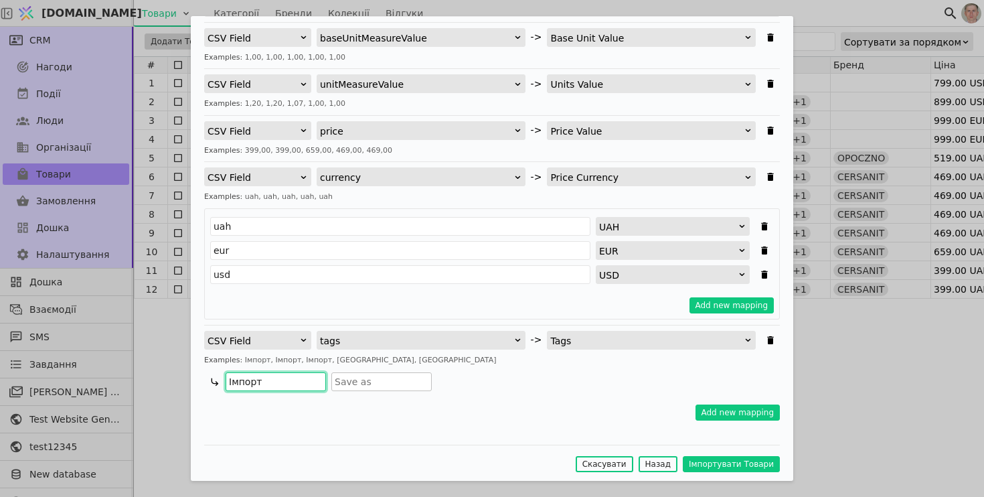
type input "Імпорт"
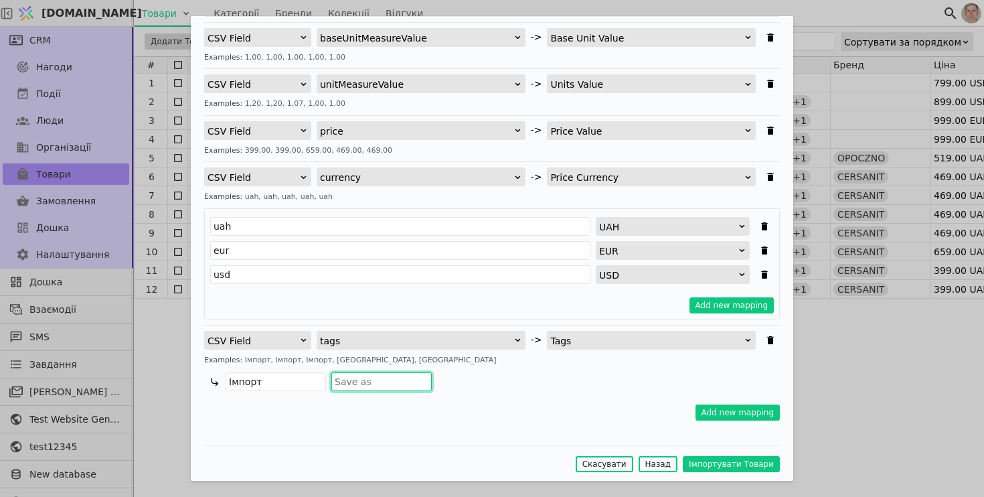
click at [365, 384] on input "Імпортувати Товари" at bounding box center [381, 381] width 100 height 19
paste input "Імпорт"
type input "Імпорт19"
click at [720, 464] on button "Імпортувати Товари" at bounding box center [731, 464] width 97 height 16
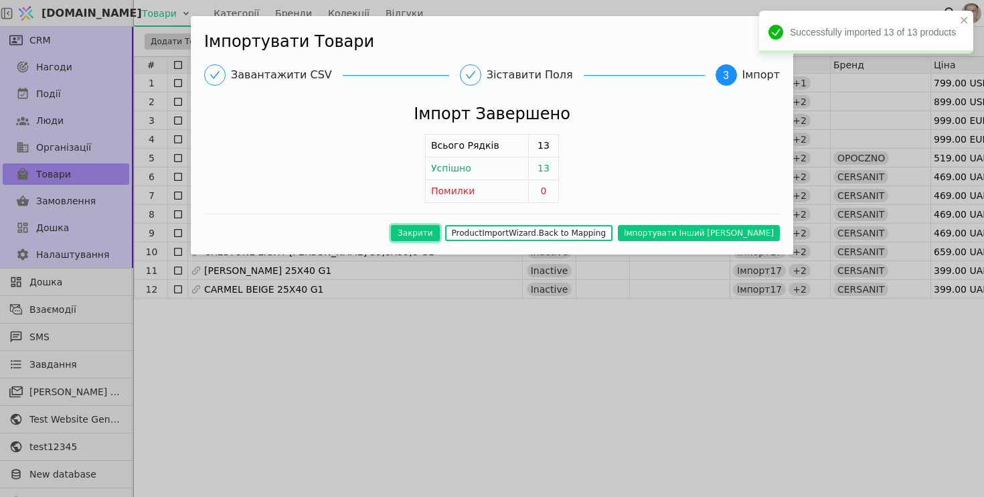
click at [440, 234] on button "Закрити" at bounding box center [415, 233] width 49 height 16
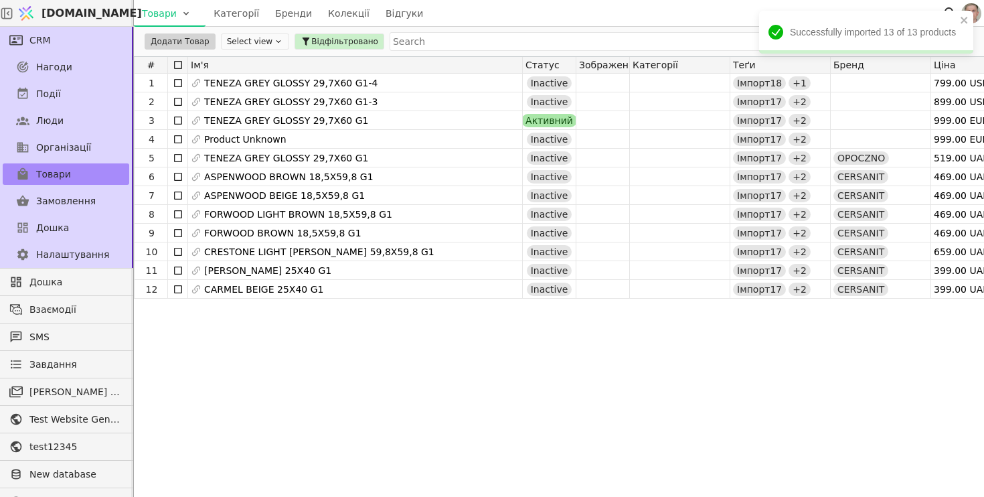
click at [274, 41] on icon at bounding box center [278, 41] width 9 height 9
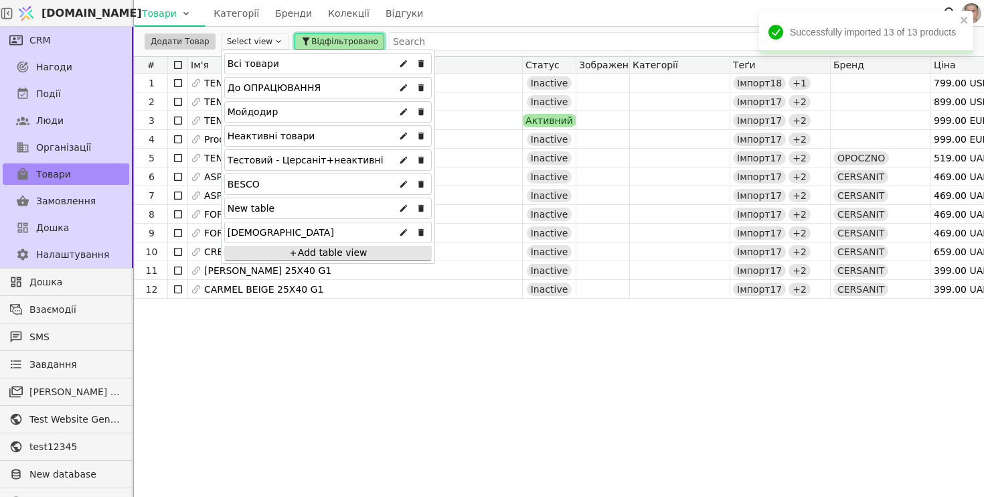
click at [338, 41] on span "Відфільтровано" at bounding box center [344, 41] width 67 height 12
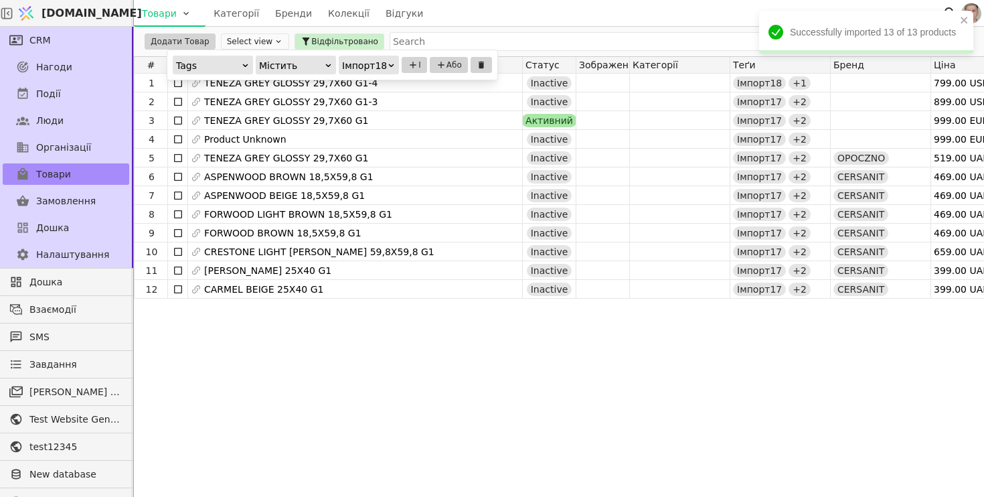
click at [387, 68] on icon at bounding box center [391, 65] width 9 height 9
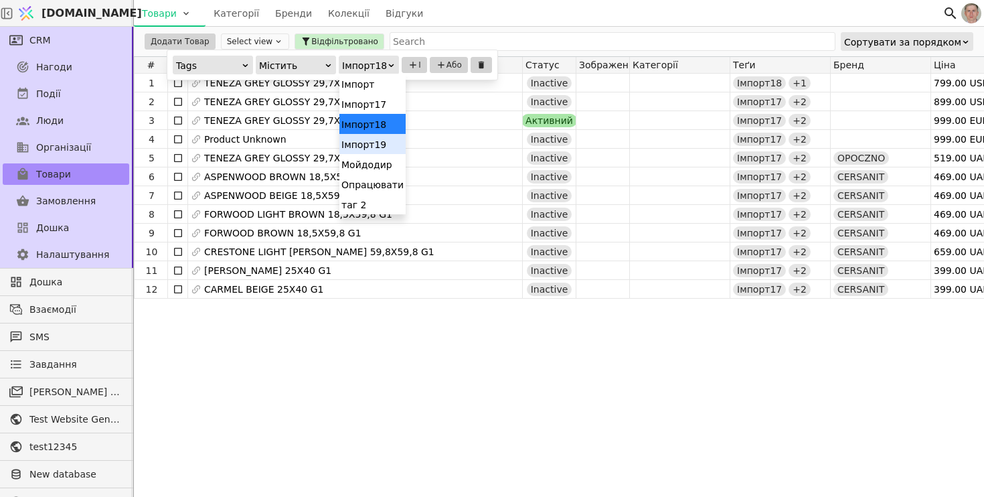
click at [381, 146] on div "Імпорт19" at bounding box center [372, 144] width 66 height 20
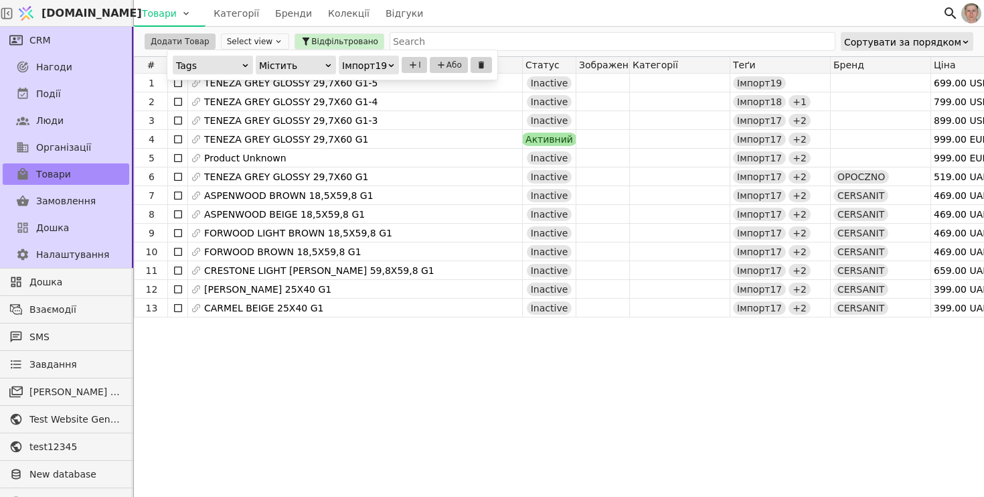
click at [483, 362] on div "1 TENEZA GREY GLOSSY 29,7X60 G1-5 Inactive Імпорт19 699.00 USD NCAX-A514 physic…" at bounding box center [892, 285] width 1516 height 423
